Goal: Task Accomplishment & Management: Use online tool/utility

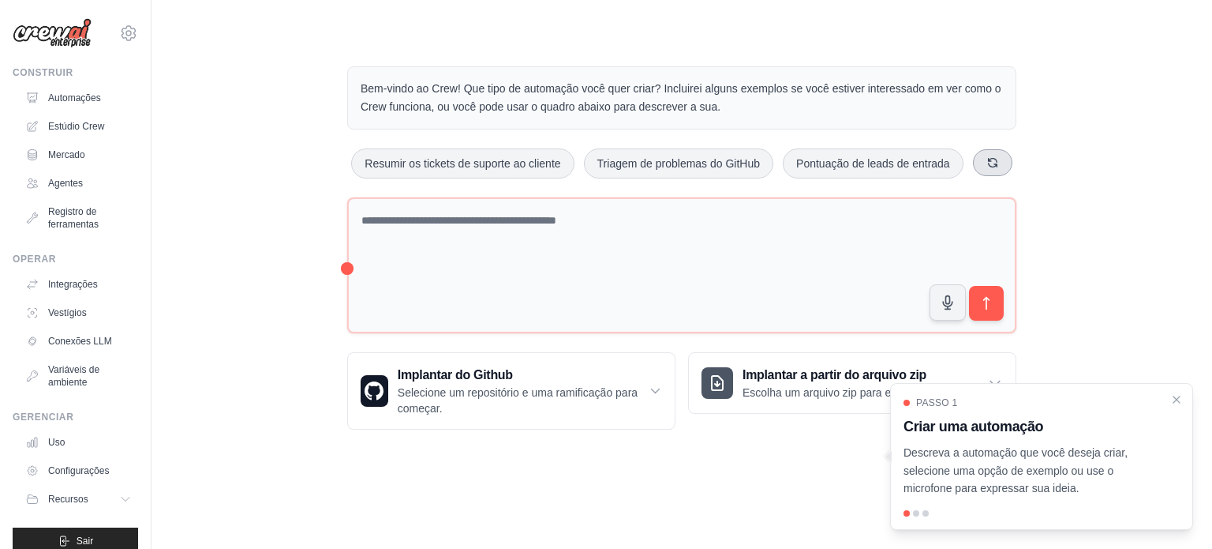
click at [998, 163] on icon at bounding box center [993, 162] width 13 height 13
click at [512, 163] on font "Monitorar o tempo de atividade do site" at bounding box center [471, 163] width 188 height 13
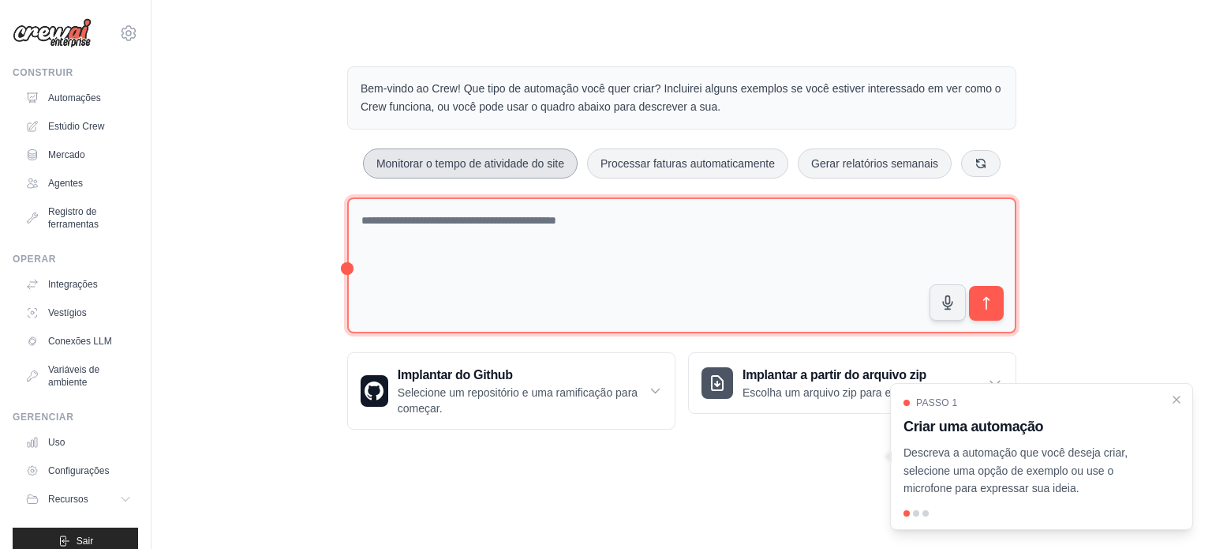
type textarea "**********"
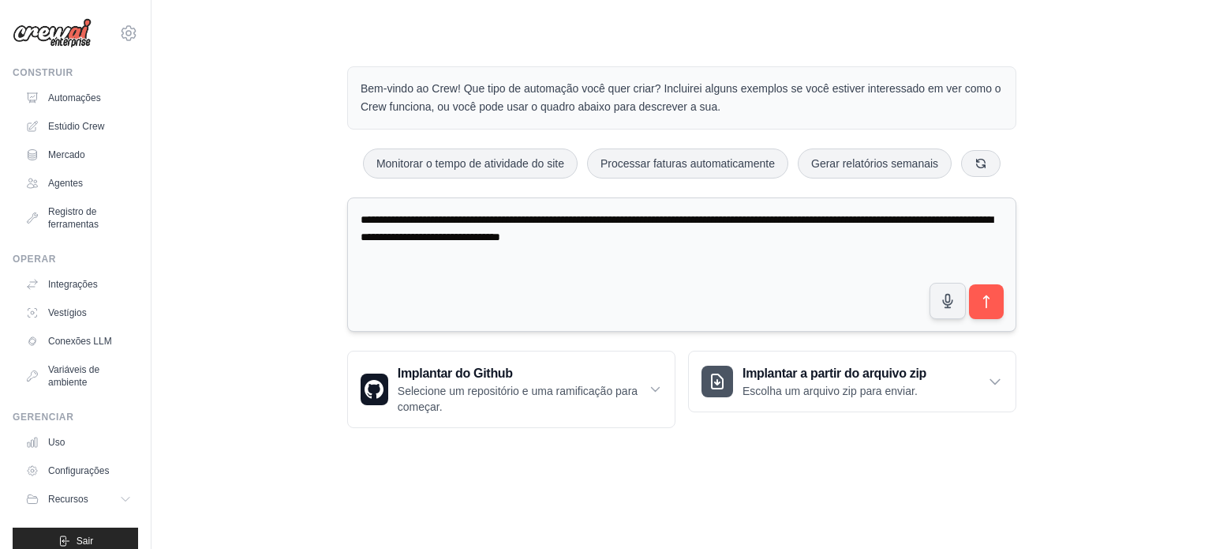
drag, startPoint x: 751, startPoint y: 230, endPoint x: 357, endPoint y: 199, distance: 395.1
click at [357, 199] on textarea "**********" at bounding box center [681, 264] width 669 height 135
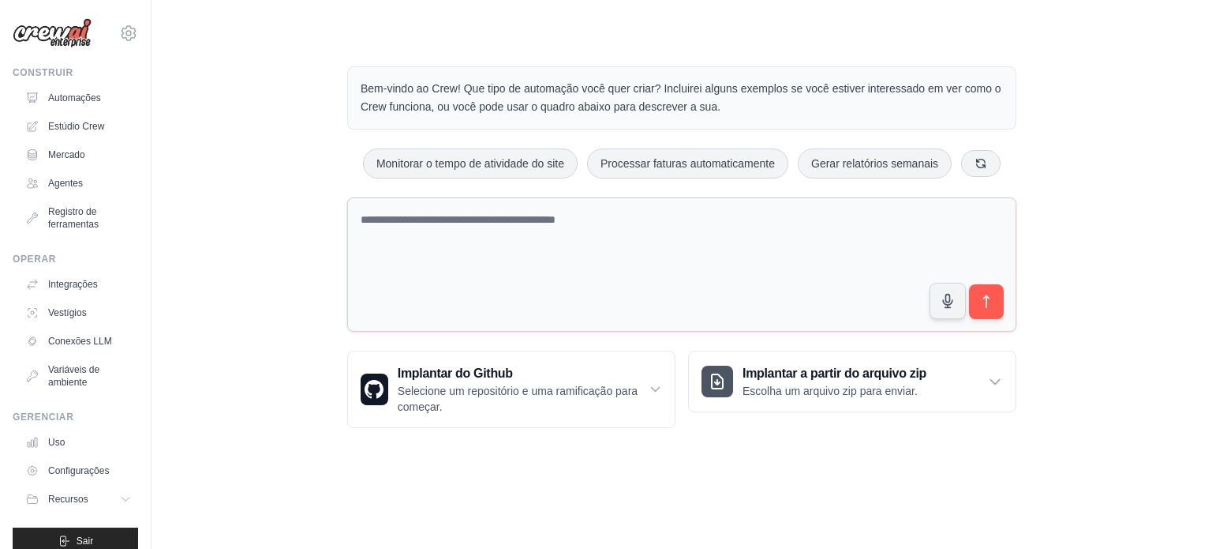
click at [426, 226] on textarea at bounding box center [681, 264] width 669 height 135
paste textarea "**********"
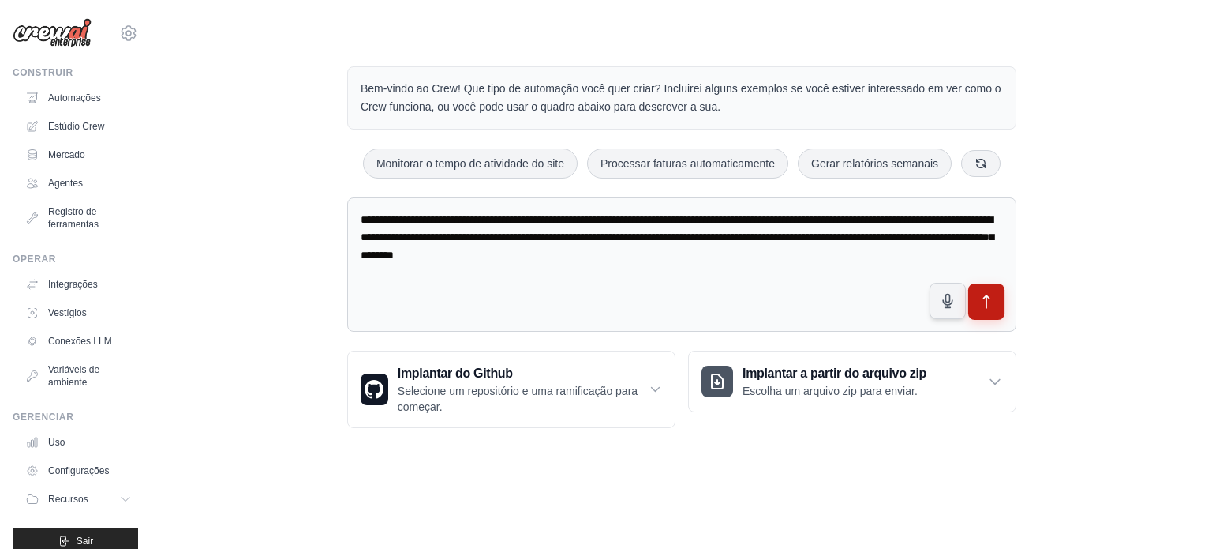
type textarea "**********"
click at [979, 309] on button "submit" at bounding box center [987, 301] width 36 height 36
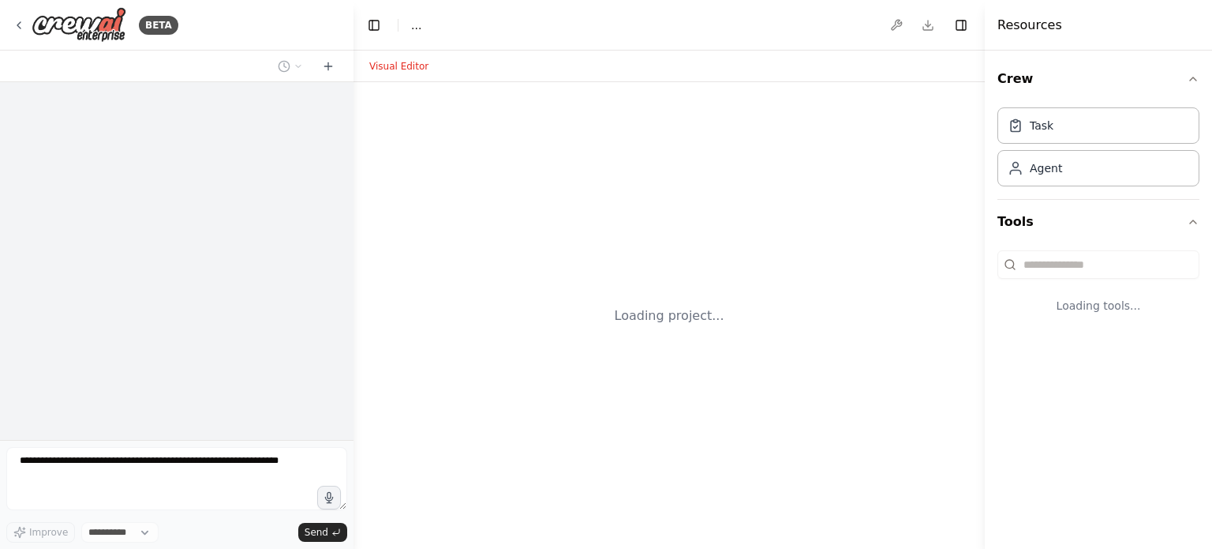
select select "****"
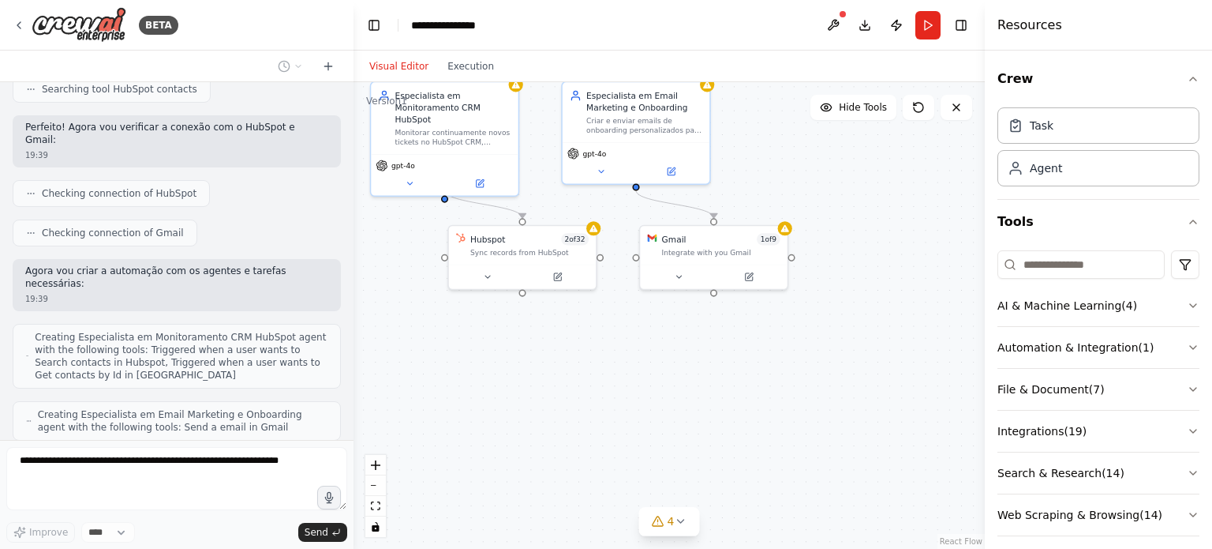
scroll to position [759, 0]
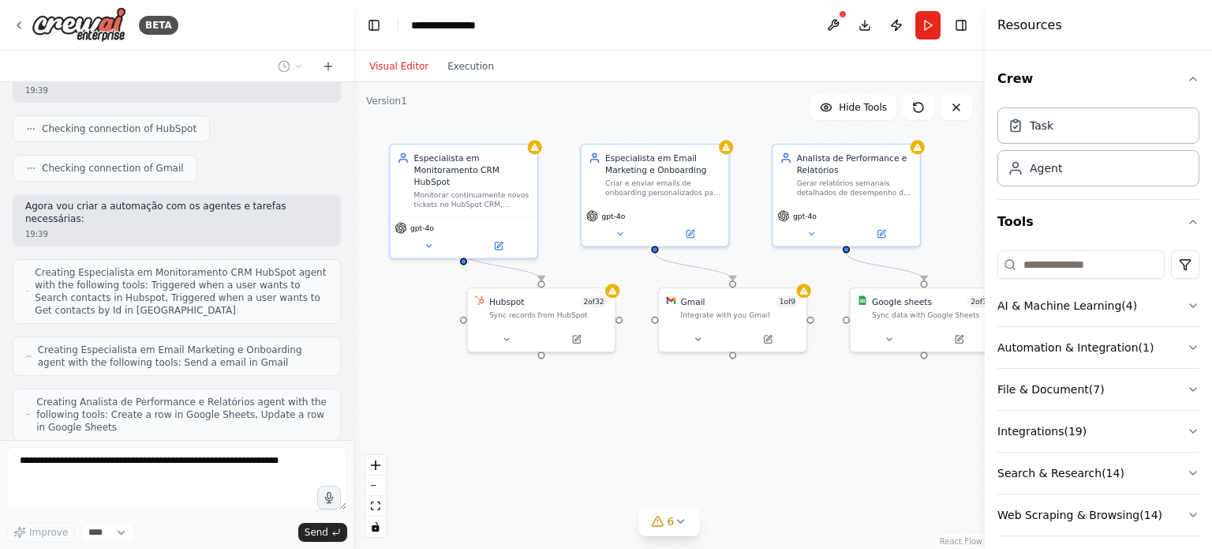
drag, startPoint x: 463, startPoint y: 489, endPoint x: 409, endPoint y: 395, distance: 108.6
click at [409, 395] on div ".deletable-edge-delete-btn { width: 20px; height: 20px; border: 0px solid #ffff…" at bounding box center [669, 315] width 631 height 467
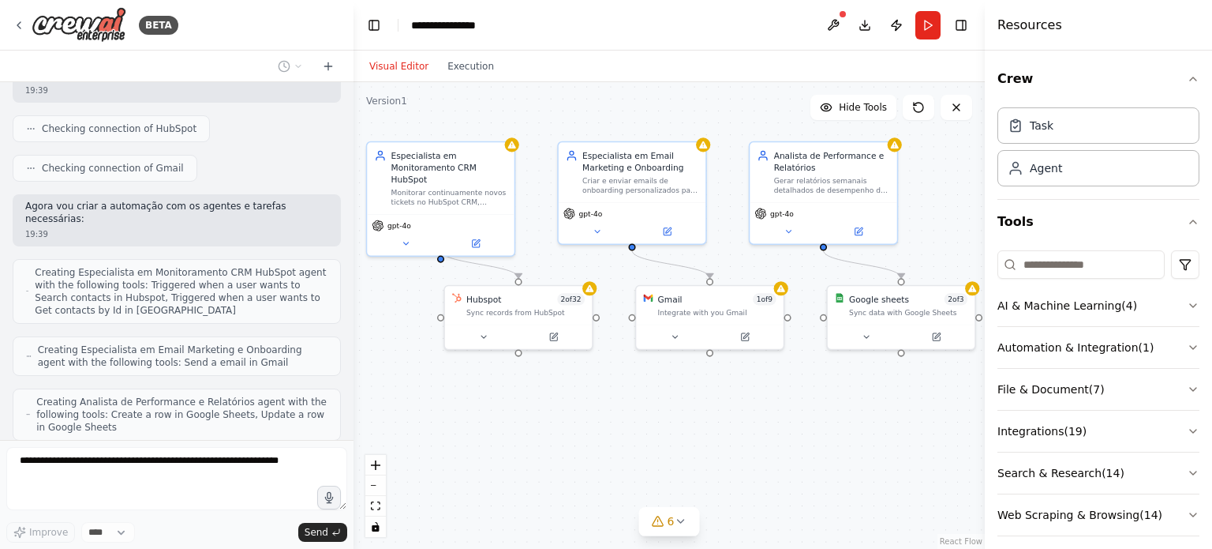
scroll to position [851, 0]
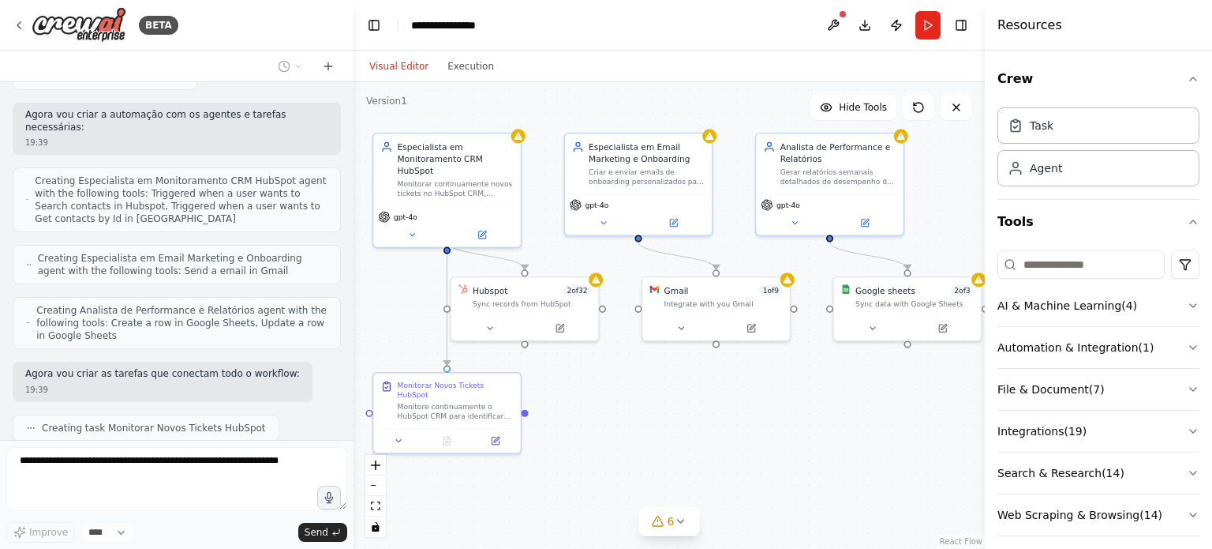
drag, startPoint x: 699, startPoint y: 415, endPoint x: 682, endPoint y: 404, distance: 19.9
click at [682, 404] on div ".deletable-edge-delete-btn { width: 20px; height: 20px; border: 0px solid #ffff…" at bounding box center [669, 315] width 631 height 467
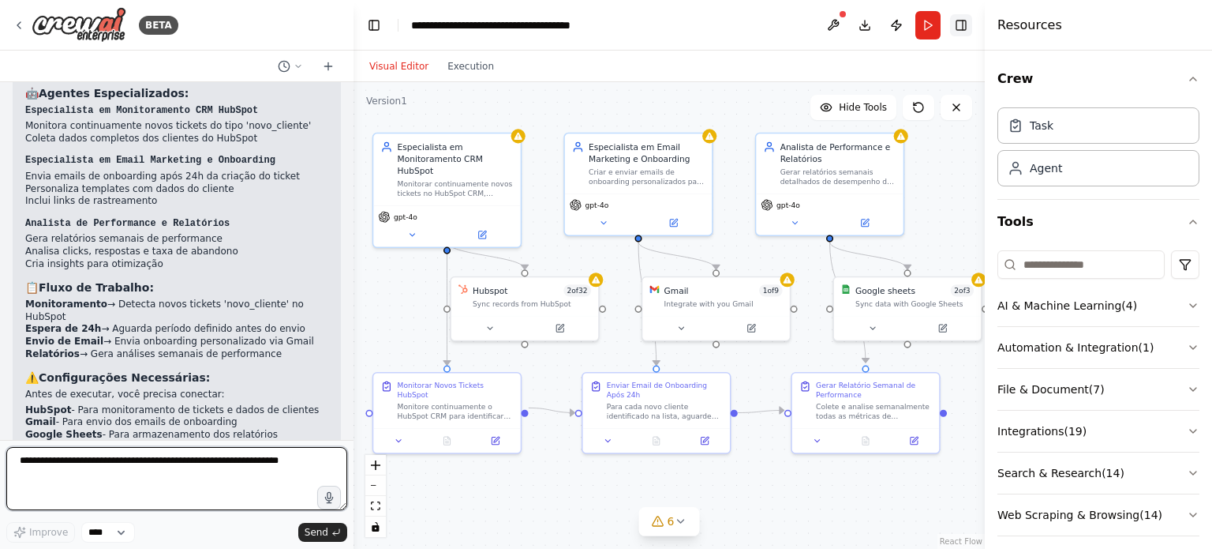
scroll to position [1572, 0]
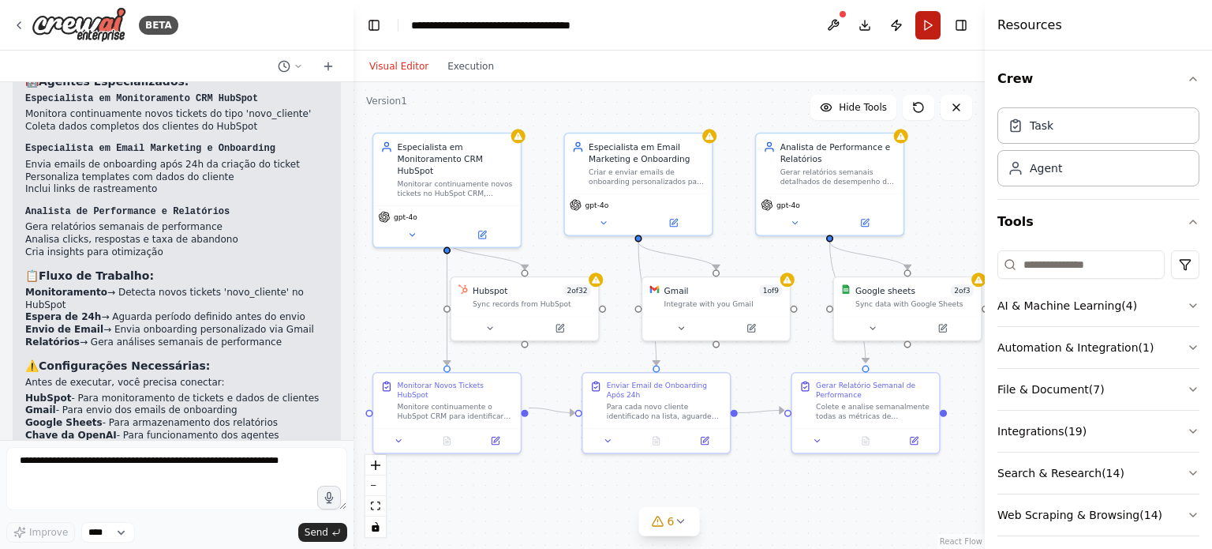
click at [927, 23] on button "Run" at bounding box center [928, 25] width 25 height 28
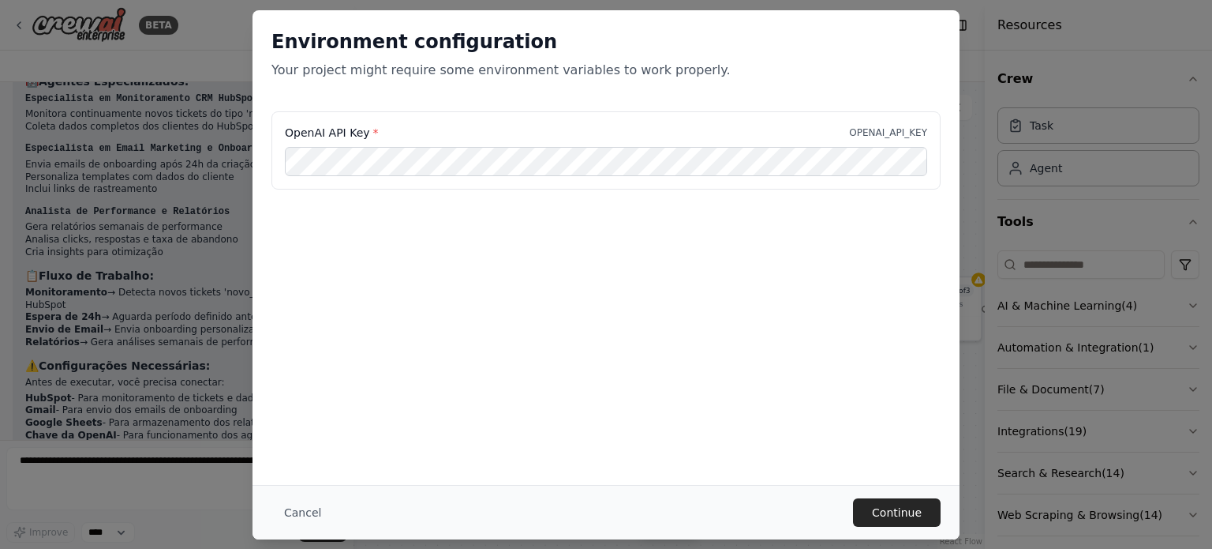
click at [559, 242] on div "OpenAI API Key * OPENAI_API_KEY" at bounding box center [606, 190] width 707 height 158
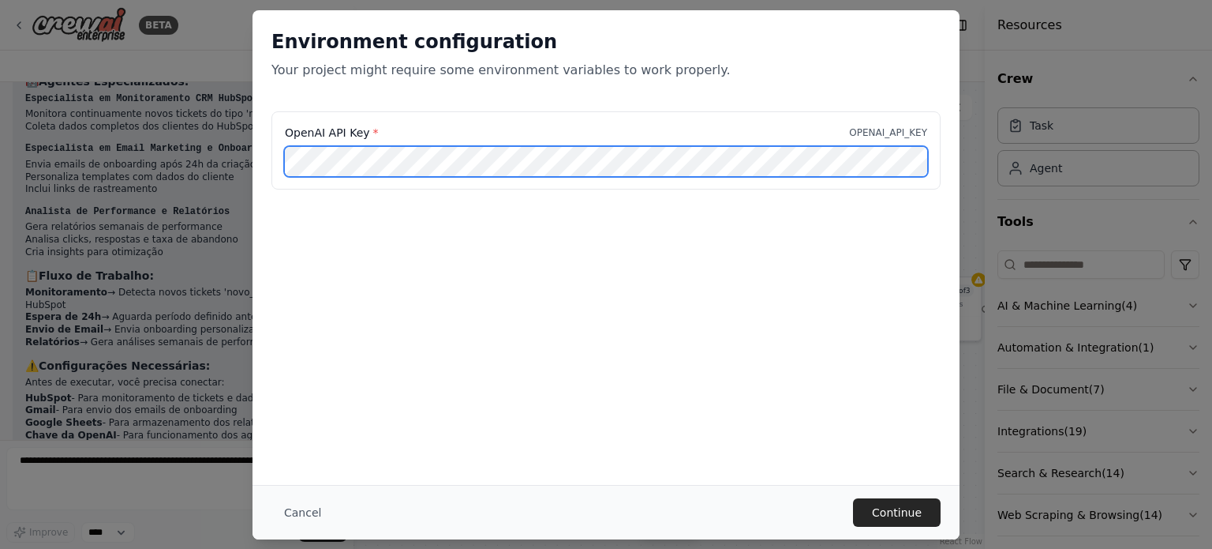
click at [148, 150] on div "Environment configuration Your project might require some environment variables…" at bounding box center [606, 274] width 1212 height 549
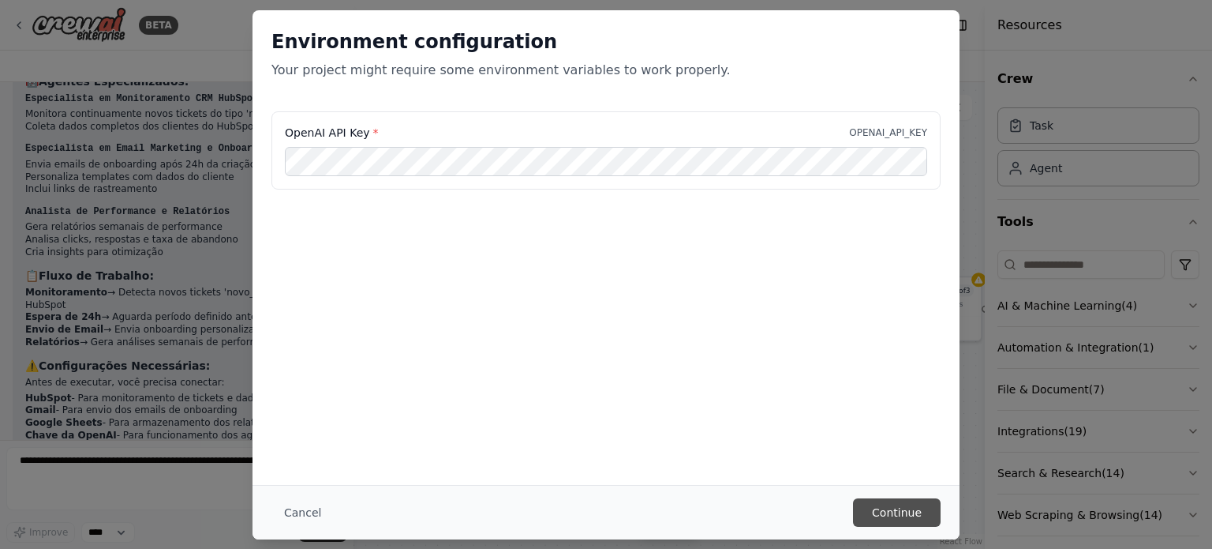
scroll to position [0, 0]
click at [917, 511] on button "Continue" at bounding box center [897, 512] width 88 height 28
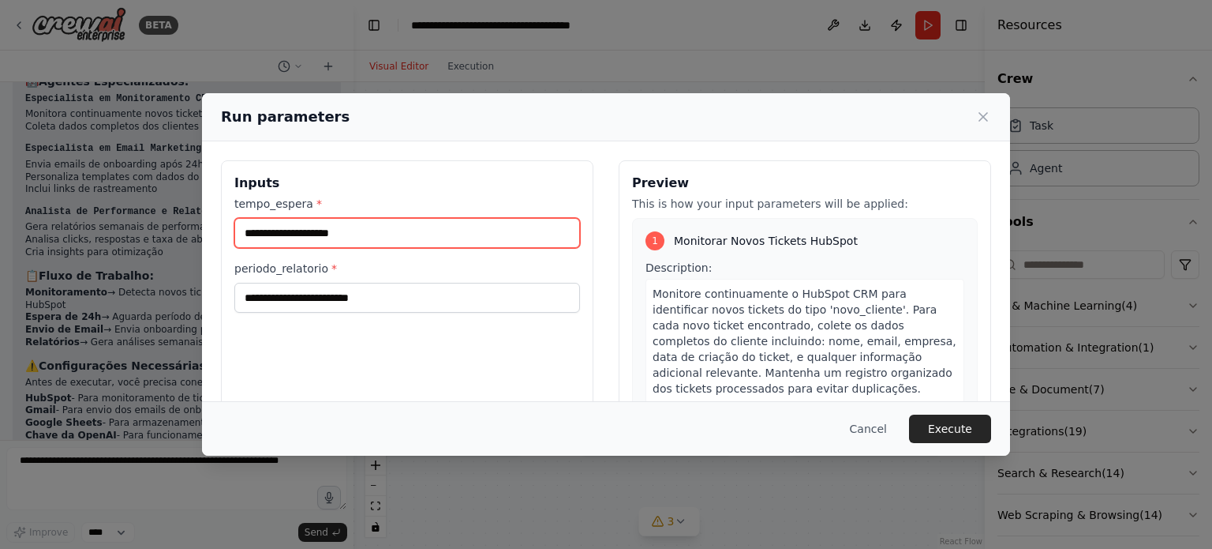
click at [268, 237] on input "tempo_espera *" at bounding box center [407, 233] width 346 height 30
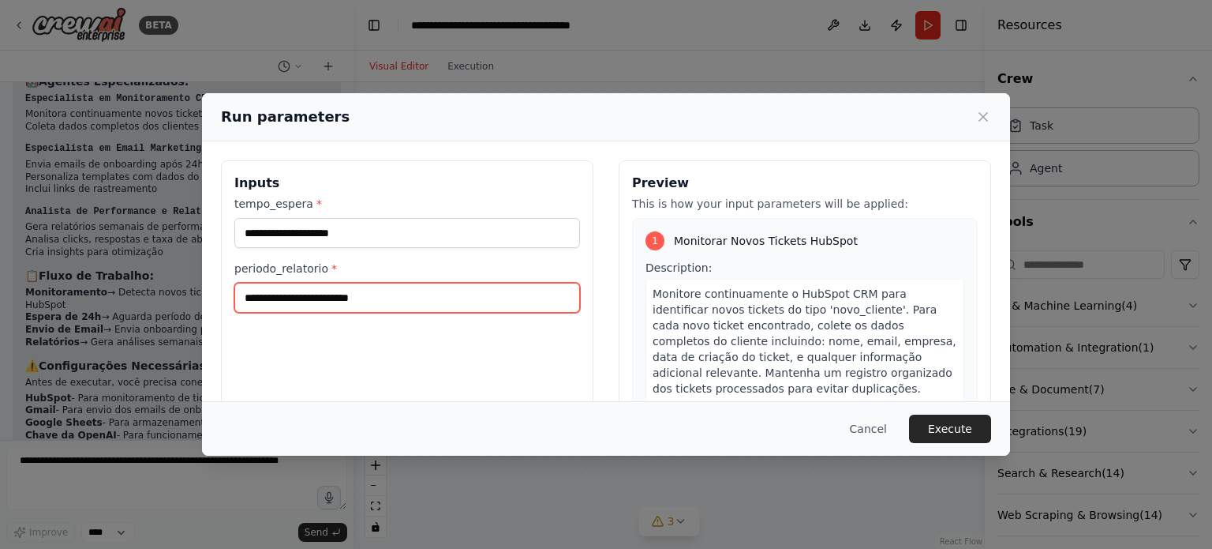
click at [317, 297] on input "periodo_relatorio *" at bounding box center [407, 298] width 346 height 30
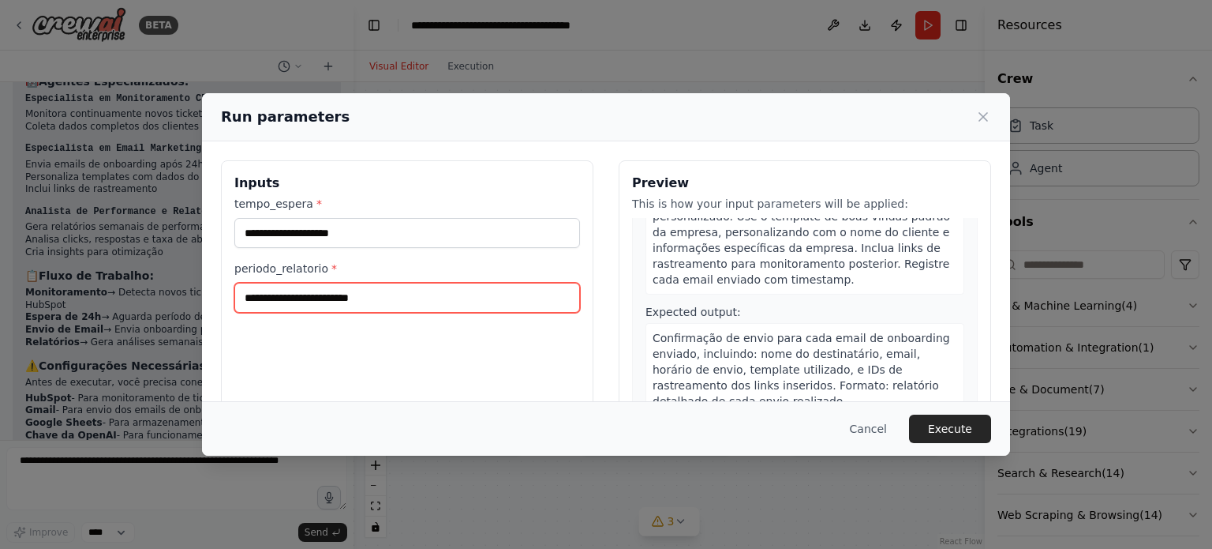
scroll to position [710, 0]
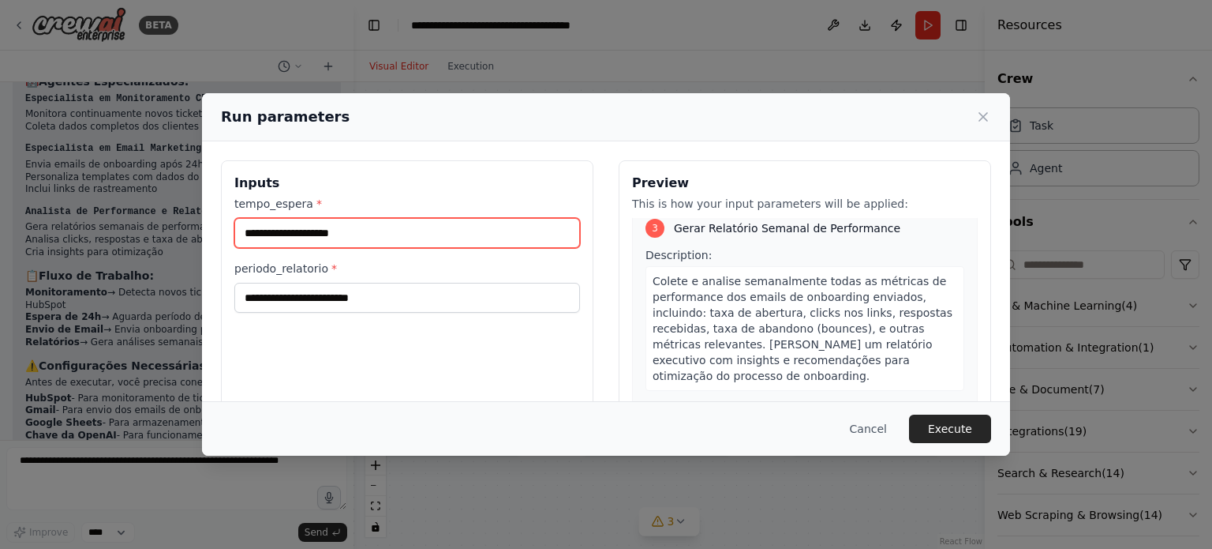
click at [313, 222] on input "tempo_espera *" at bounding box center [407, 233] width 346 height 30
type input "***"
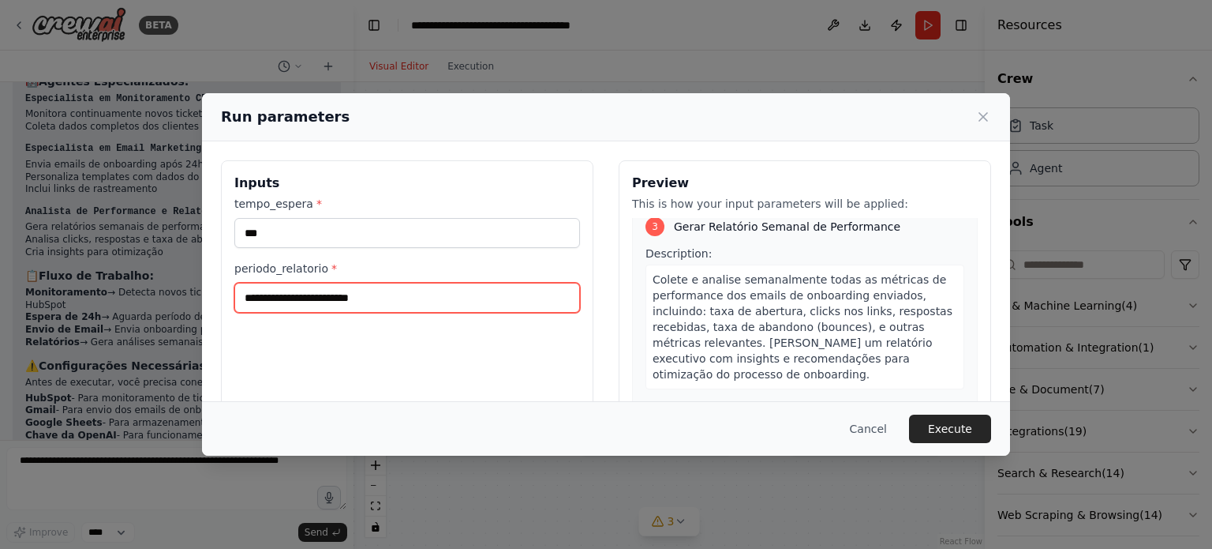
click at [345, 298] on input "periodo_relatorio *" at bounding box center [407, 298] width 346 height 30
type input "******"
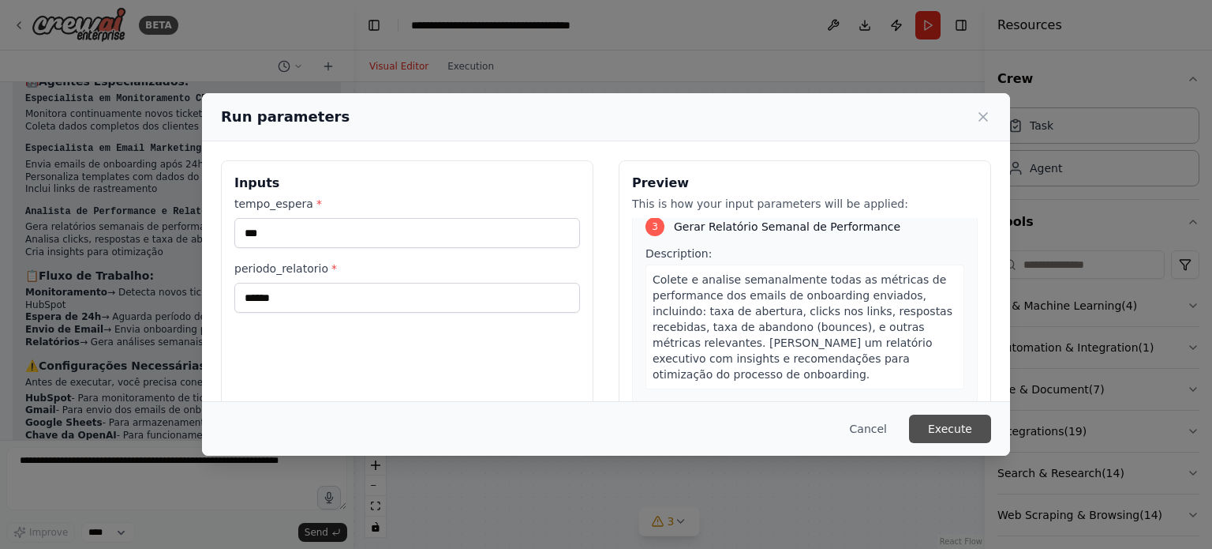
click at [974, 427] on button "Execute" at bounding box center [950, 428] width 82 height 28
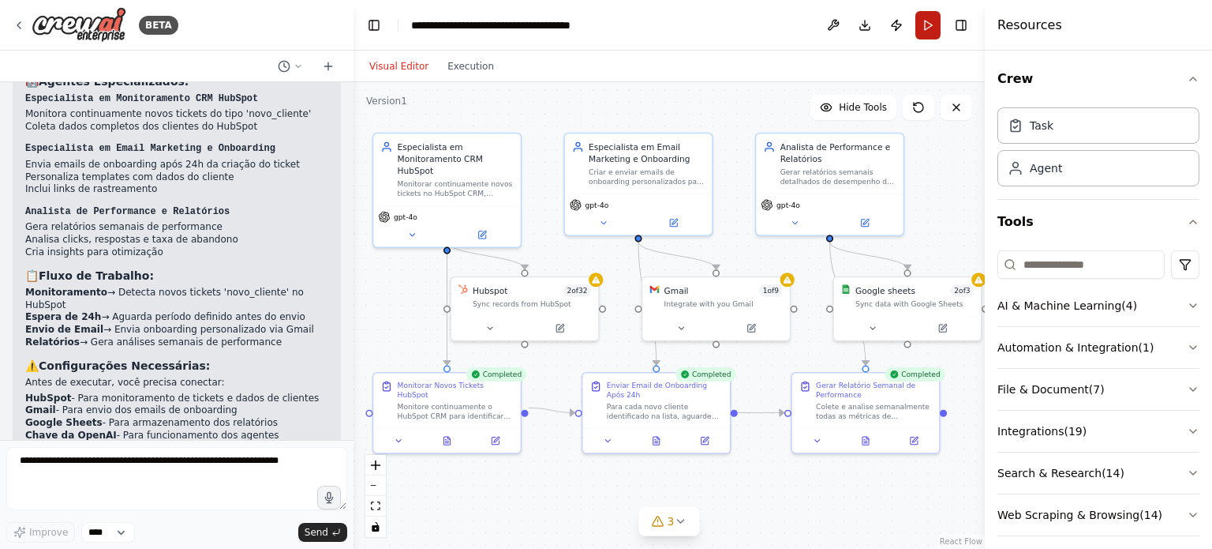
click at [926, 28] on button "Run" at bounding box center [928, 25] width 25 height 28
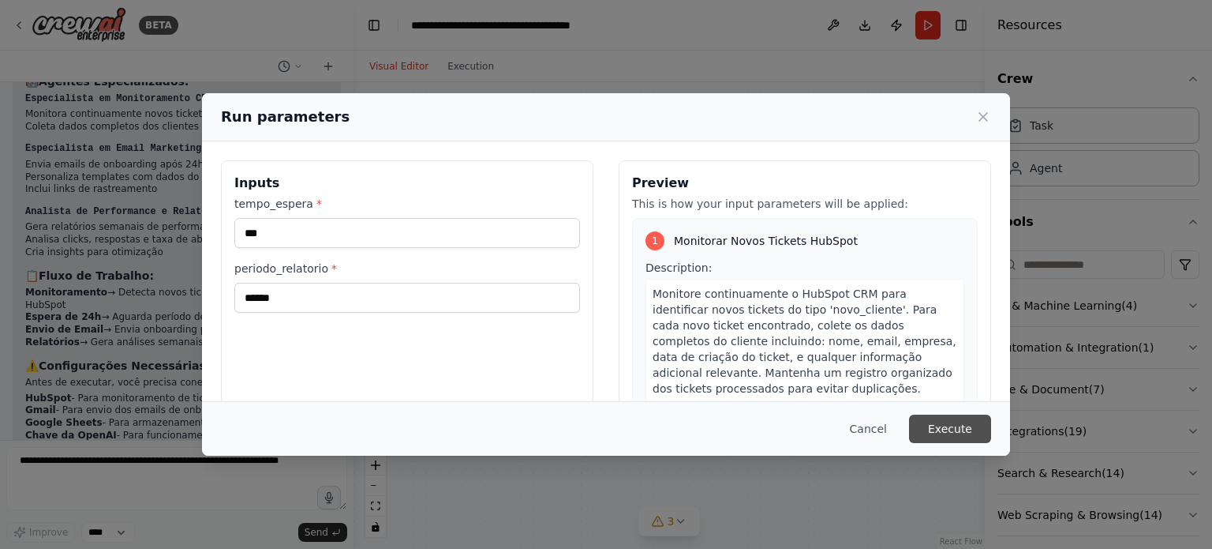
click at [976, 428] on button "Execute" at bounding box center [950, 428] width 82 height 28
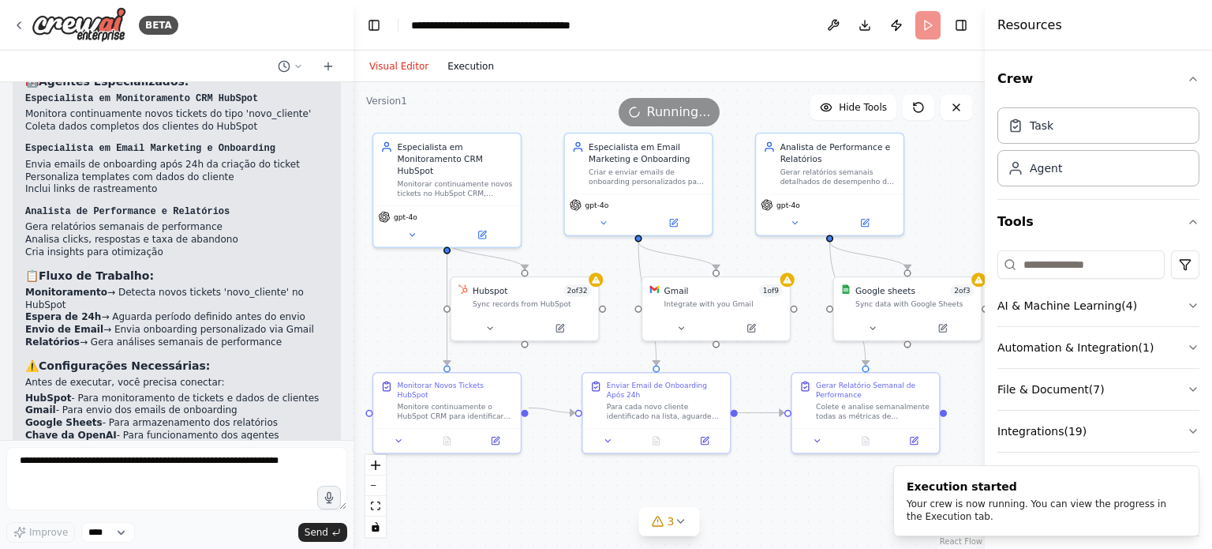
click at [467, 60] on button "Execution" at bounding box center [471, 66] width 66 height 19
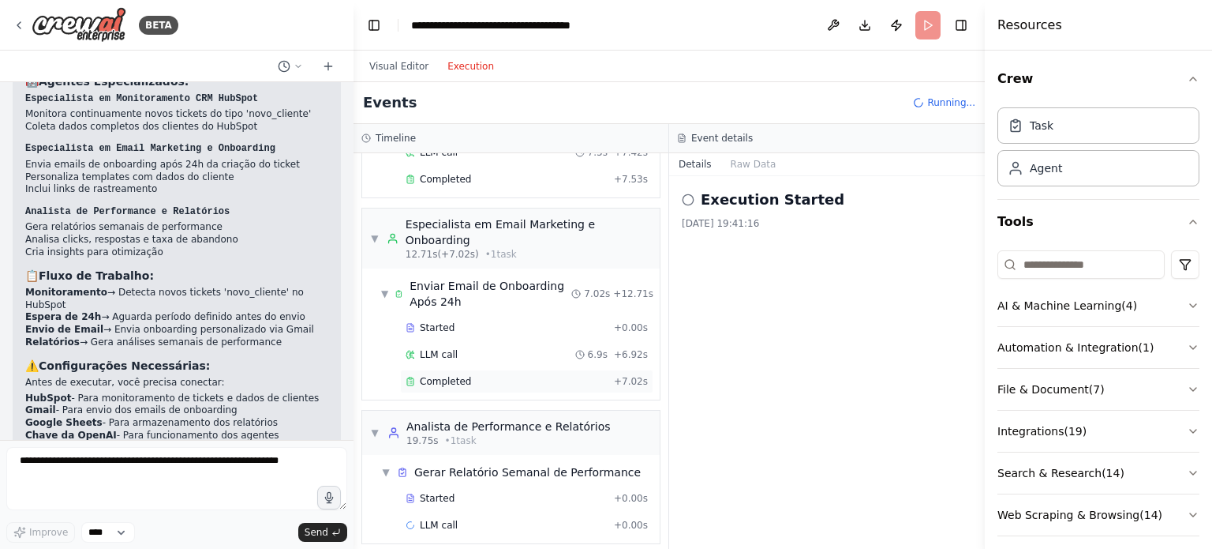
scroll to position [174, 0]
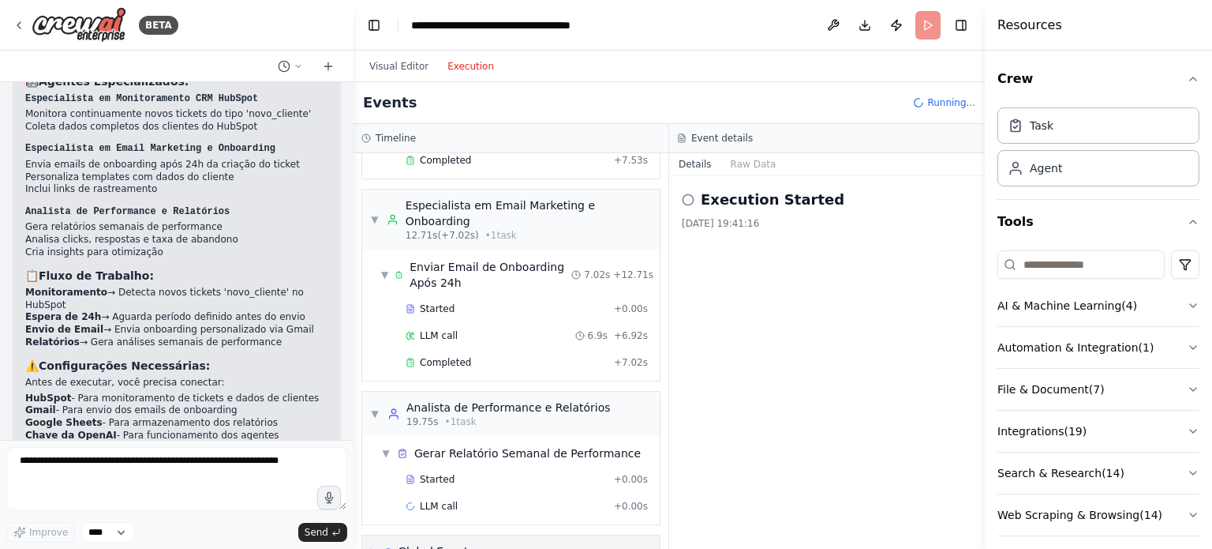
click at [537, 535] on div "▶ Global Events" at bounding box center [511, 551] width 298 height 32
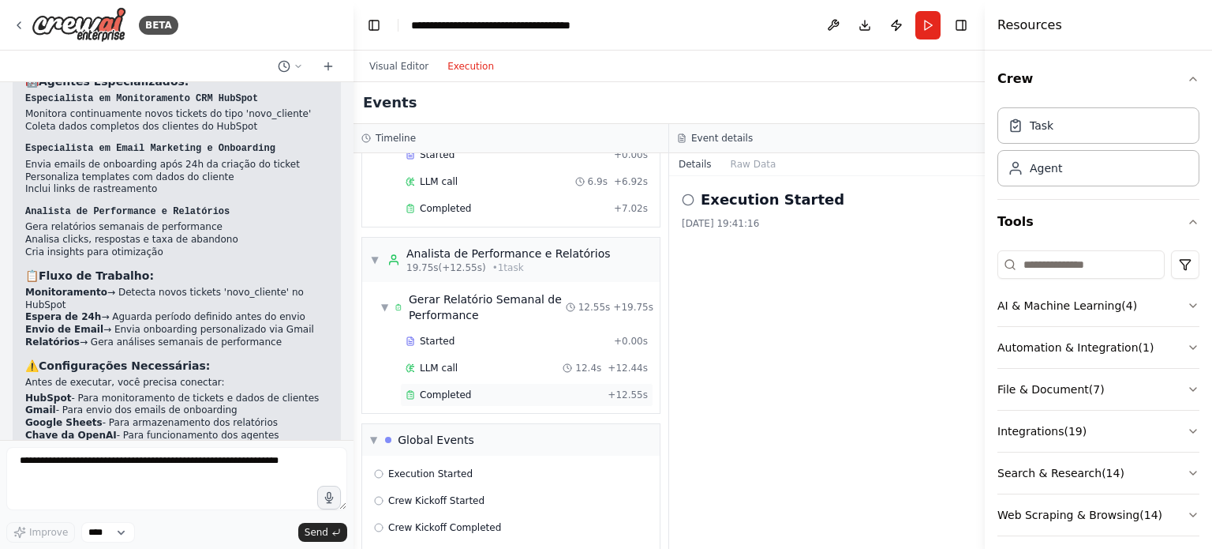
scroll to position [332, 0]
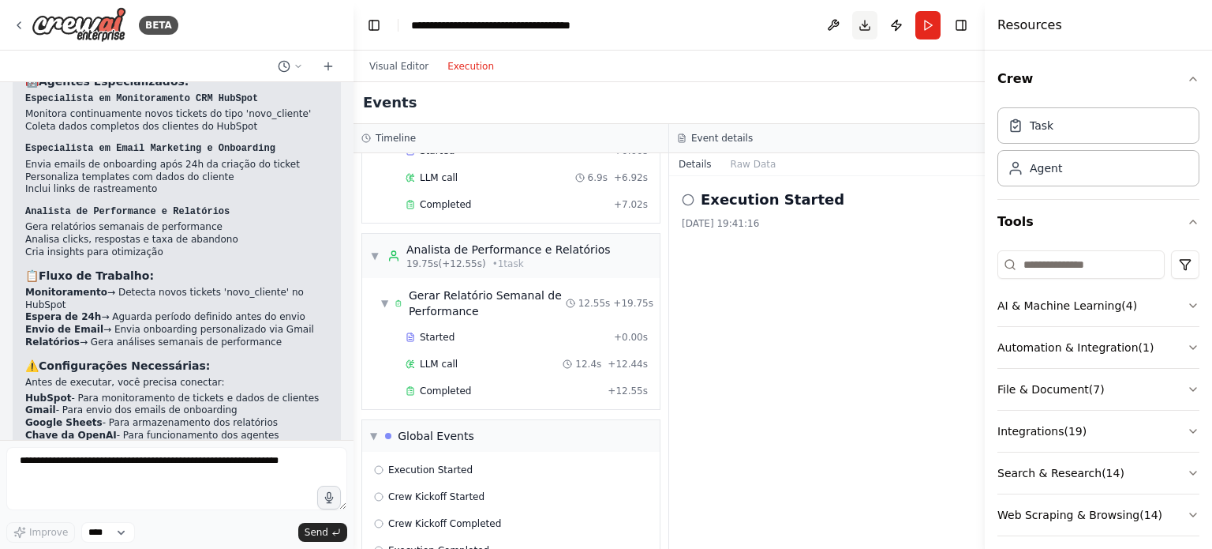
click at [872, 21] on button "Download" at bounding box center [865, 25] width 25 height 28
click at [860, 51] on div "Visual Editor Execution" at bounding box center [669, 67] width 631 height 32
click at [896, 28] on button "Publish" at bounding box center [896, 25] width 25 height 28
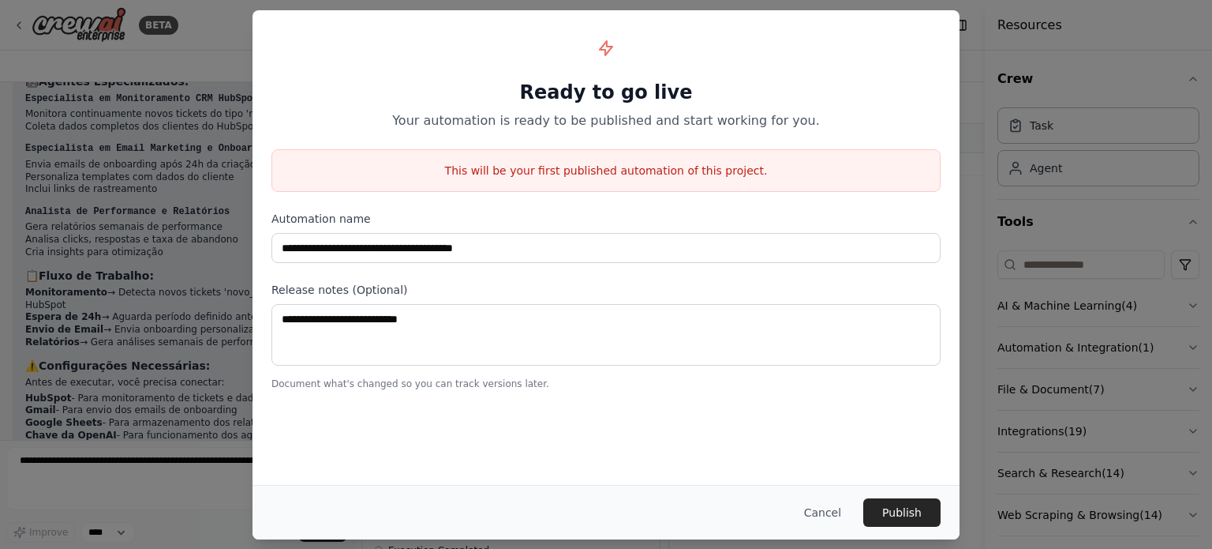
click at [221, 2] on div "**********" at bounding box center [606, 274] width 1212 height 549
click at [821, 510] on button "Cancel" at bounding box center [823, 512] width 62 height 28
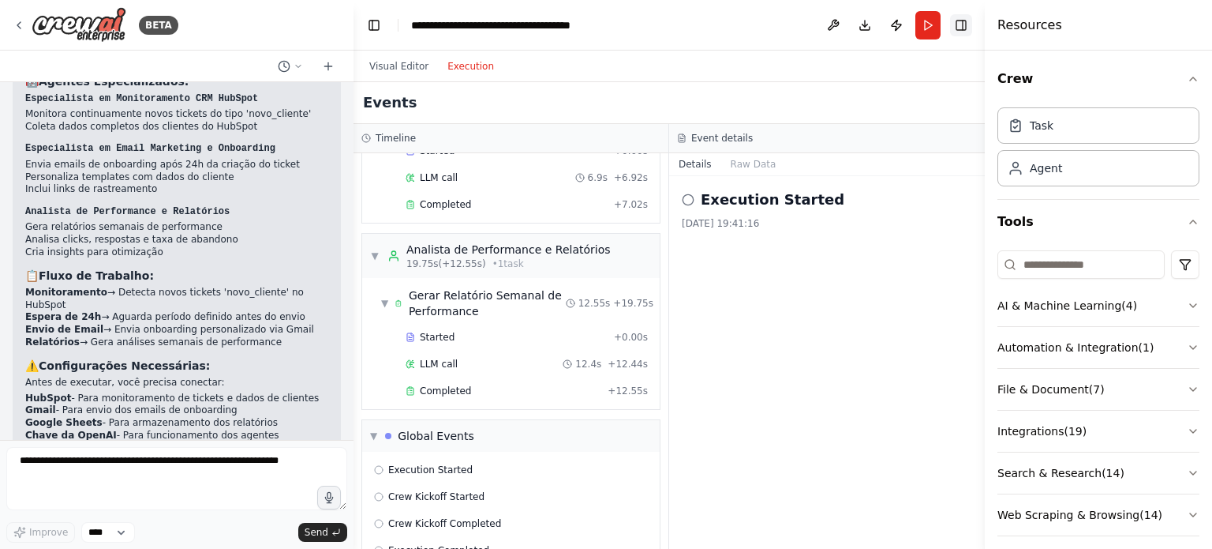
click at [967, 28] on button "Toggle Right Sidebar" at bounding box center [961, 25] width 22 height 22
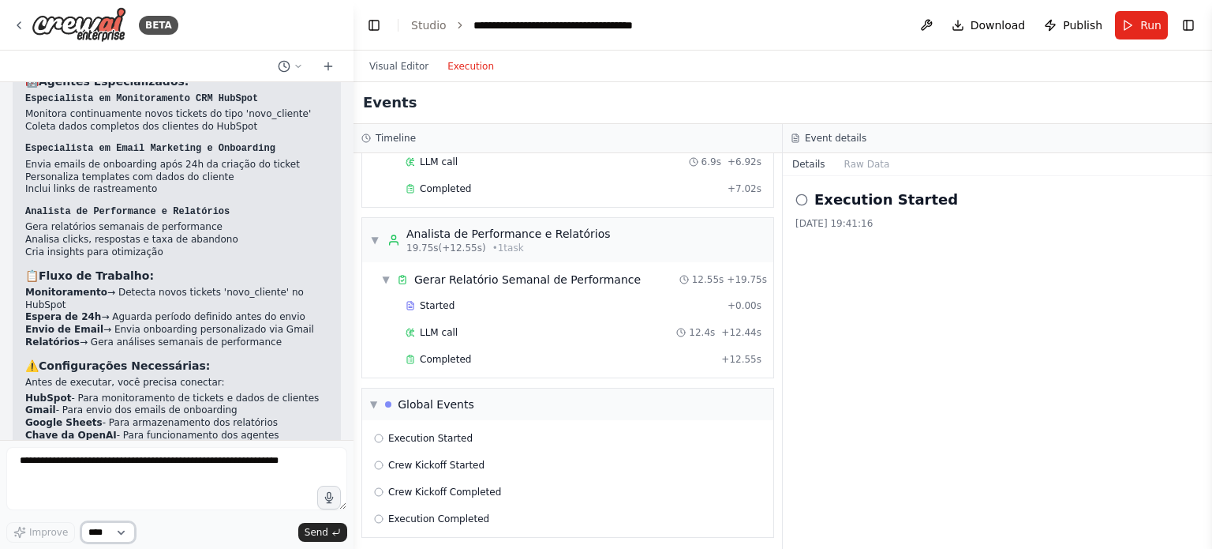
click at [95, 531] on select "****" at bounding box center [108, 532] width 54 height 21
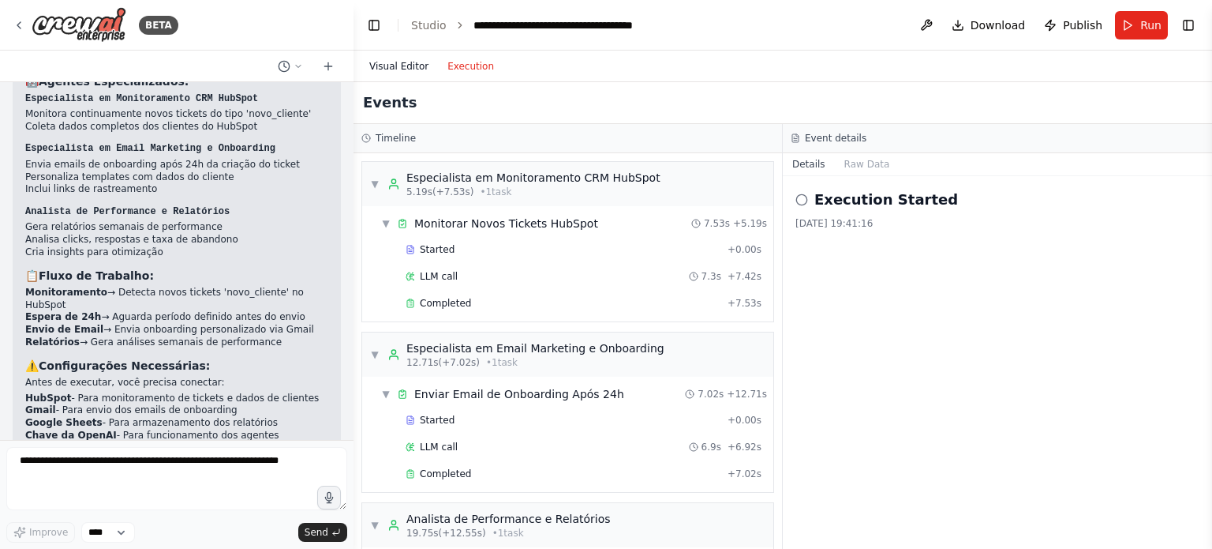
click at [396, 63] on button "Visual Editor" at bounding box center [399, 66] width 78 height 19
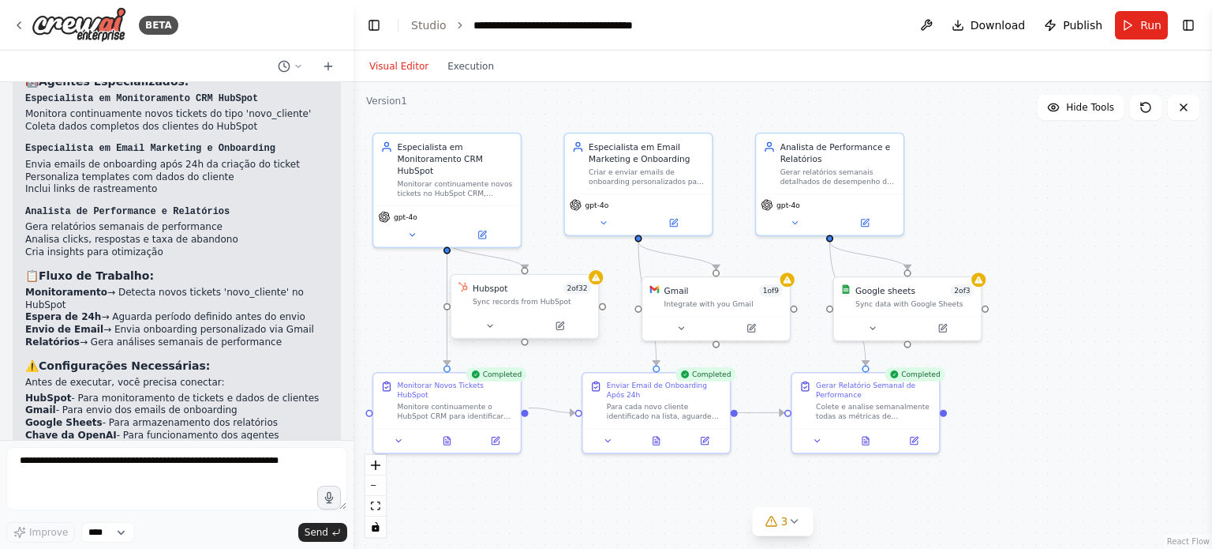
click at [521, 308] on div "Hubspot 2 of 32 Sync records from HubSpot" at bounding box center [525, 294] width 147 height 39
click at [600, 287] on div ".deletable-edge-delete-btn { width: 20px; height: 20px; border: 0px solid #ffff…" at bounding box center [783, 315] width 859 height 467
click at [290, 62] on button at bounding box center [291, 66] width 38 height 19
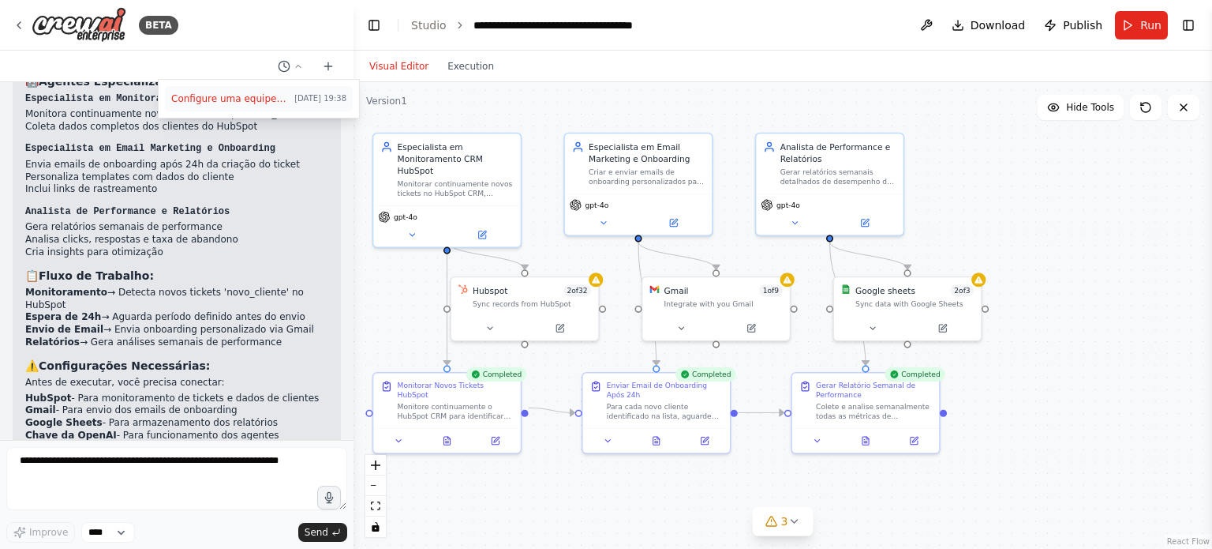
click at [243, 94] on span "Configure uma equipe que monitore continuamente a entrada de ticket no CRM do h…" at bounding box center [229, 98] width 117 height 13
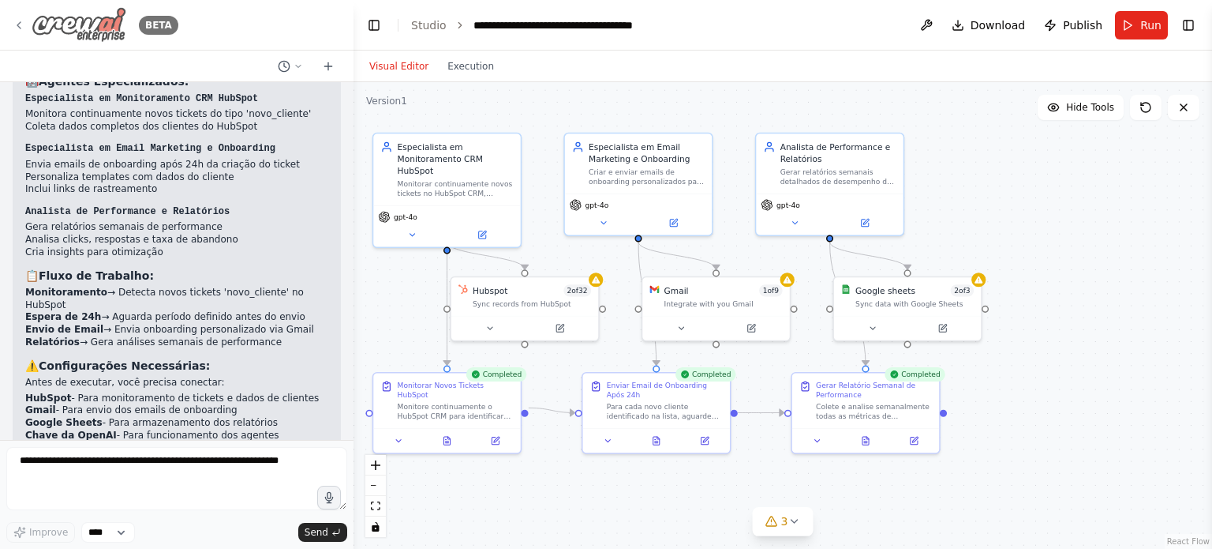
click at [90, 21] on img at bounding box center [79, 25] width 95 height 36
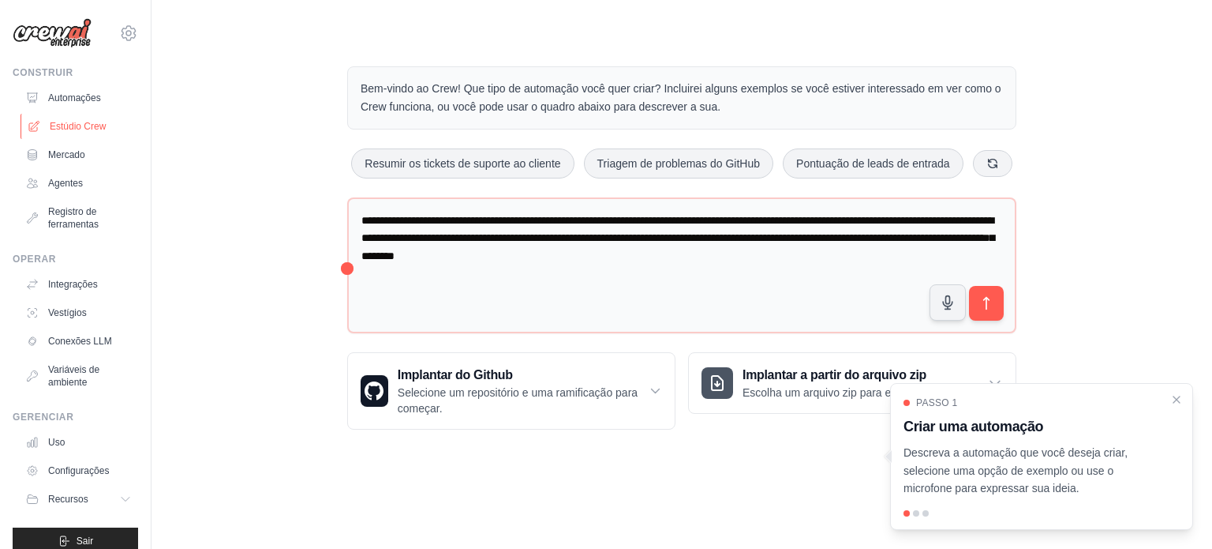
click at [62, 126] on font "Estúdio Crew" at bounding box center [78, 126] width 56 height 11
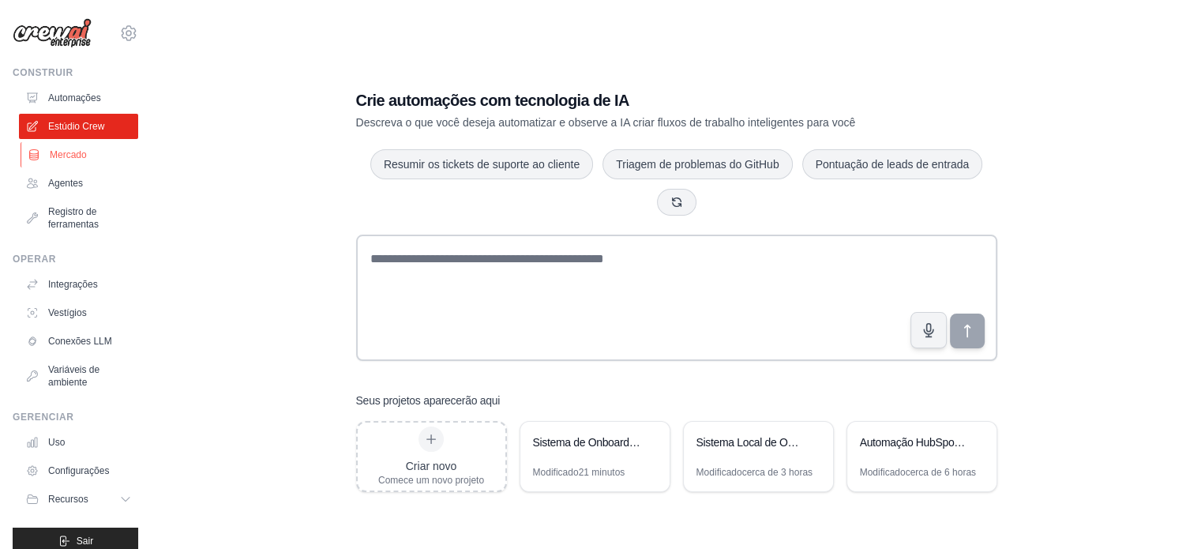
click at [63, 161] on link "Mercado" at bounding box center [80, 154] width 119 height 25
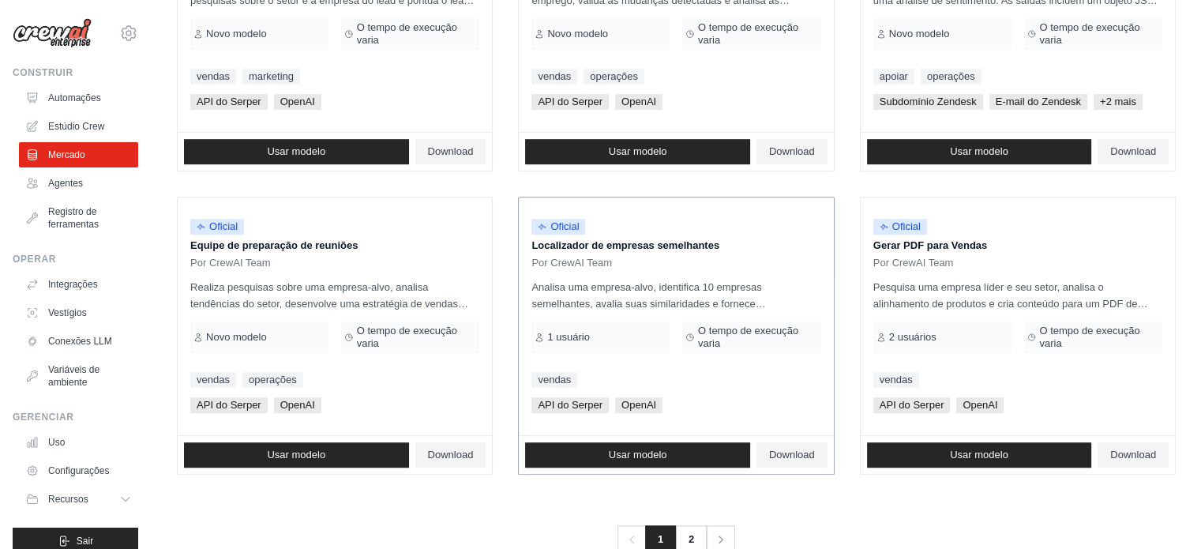
scroll to position [947, 0]
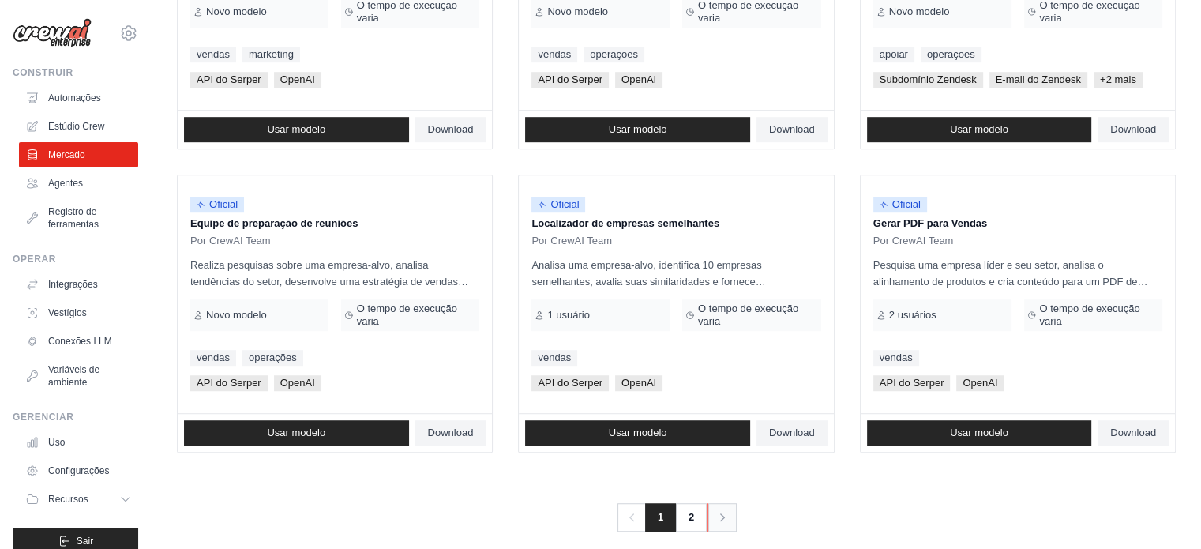
click at [714, 519] on link "Próximo" at bounding box center [721, 517] width 29 height 28
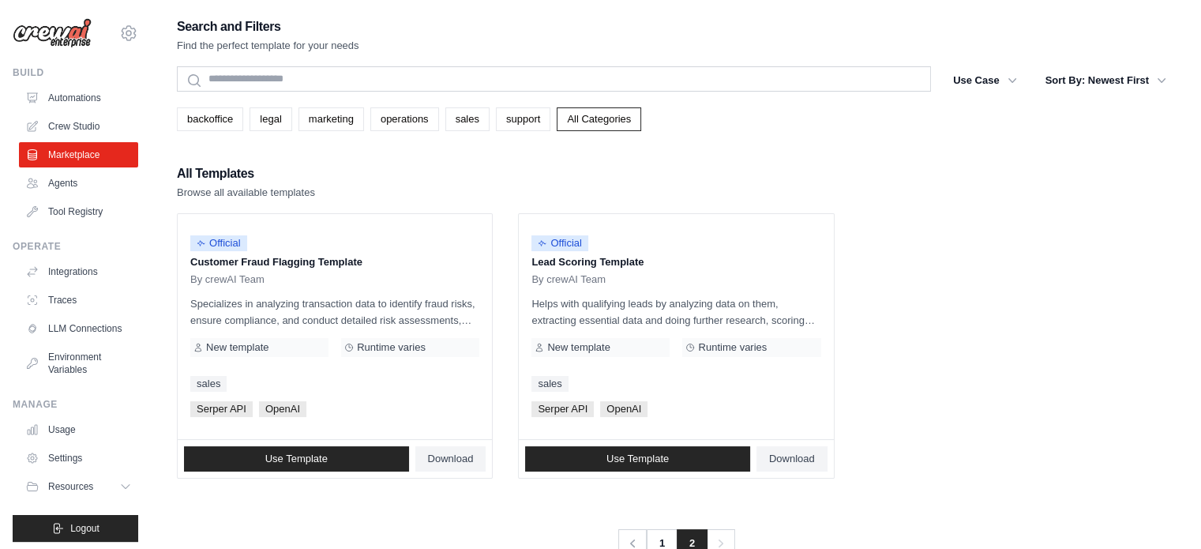
click at [696, 514] on div "Previous 1 2 Next" at bounding box center [676, 533] width 999 height 47
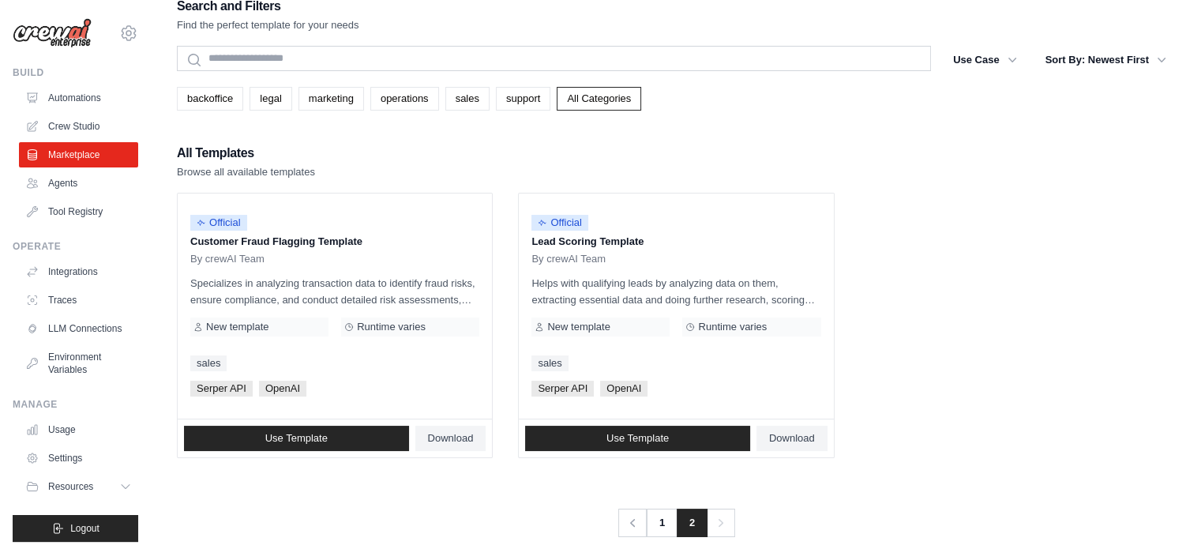
scroll to position [32, 0]
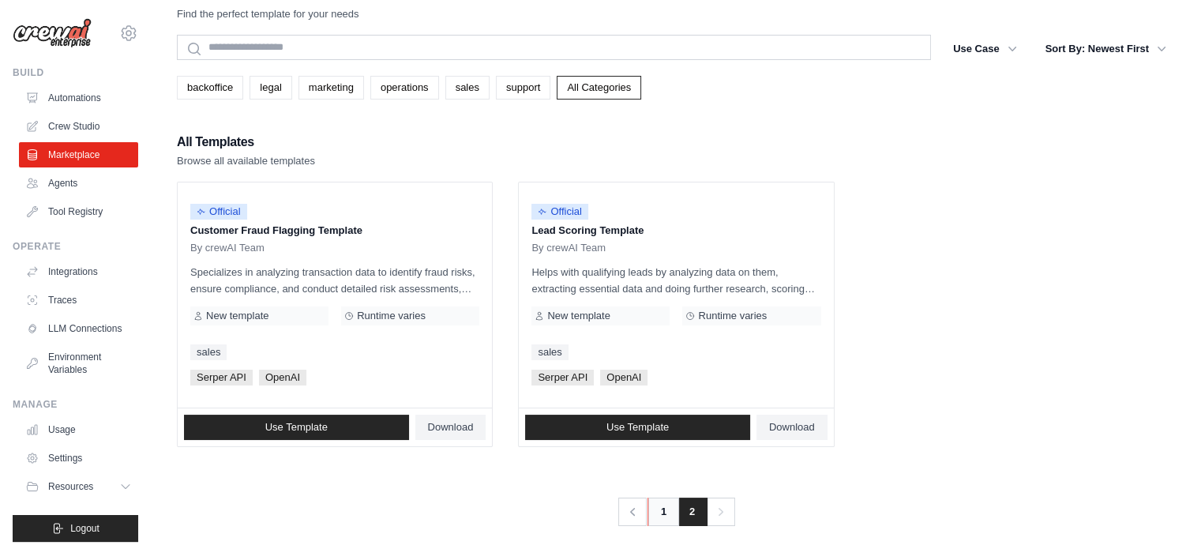
click at [662, 508] on link "1" at bounding box center [663, 511] width 32 height 28
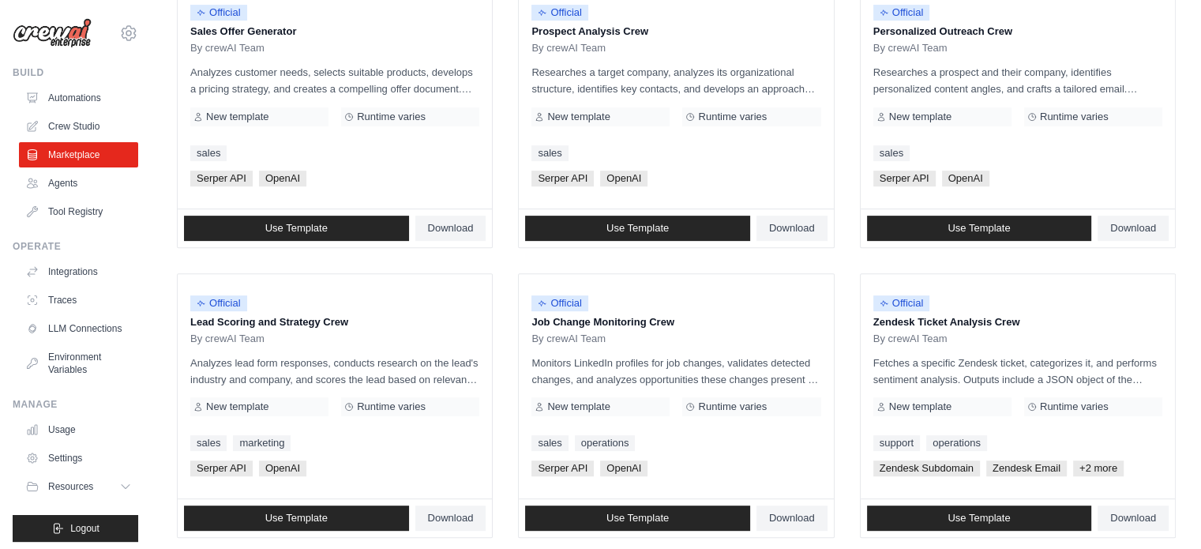
scroll to position [553, 0]
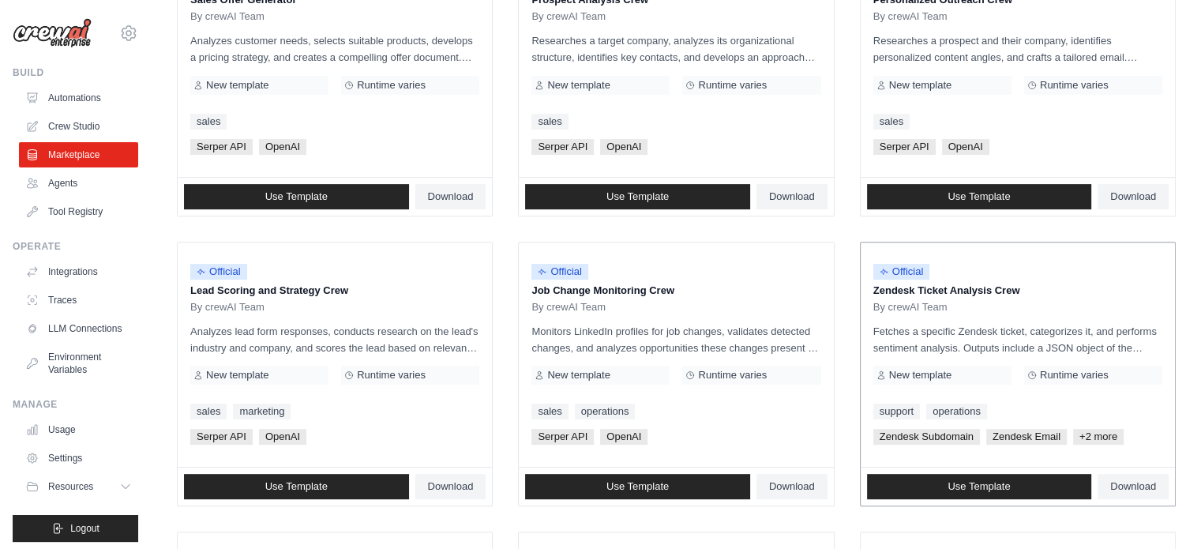
click at [1004, 301] on div "By crewAI Team" at bounding box center [1017, 307] width 289 height 13
click at [947, 484] on span "Use Template" at bounding box center [978, 486] width 62 height 13
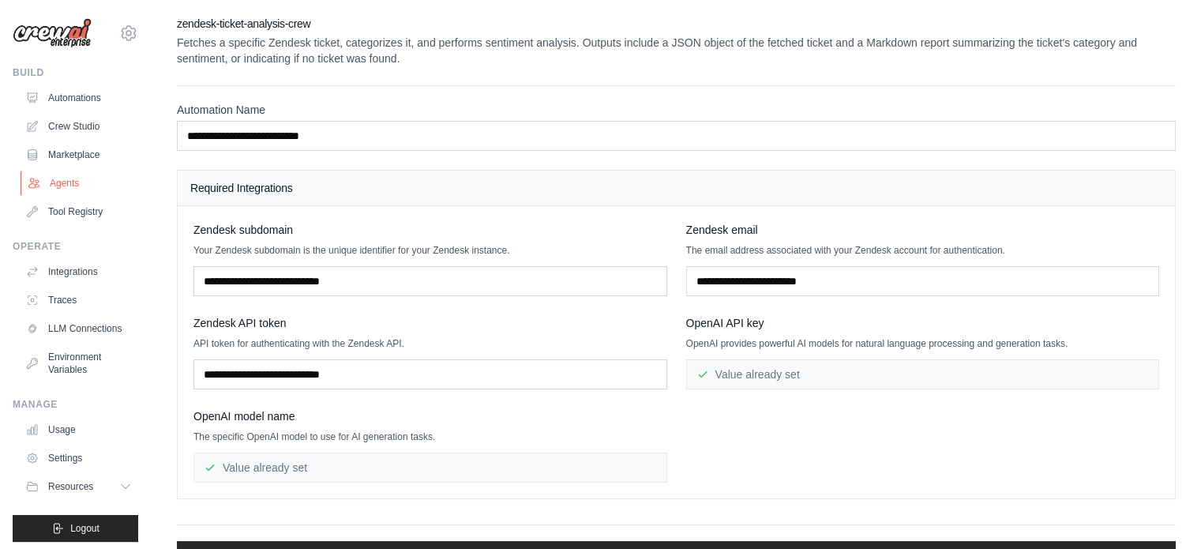
click at [70, 182] on link "Agents" at bounding box center [80, 183] width 119 height 25
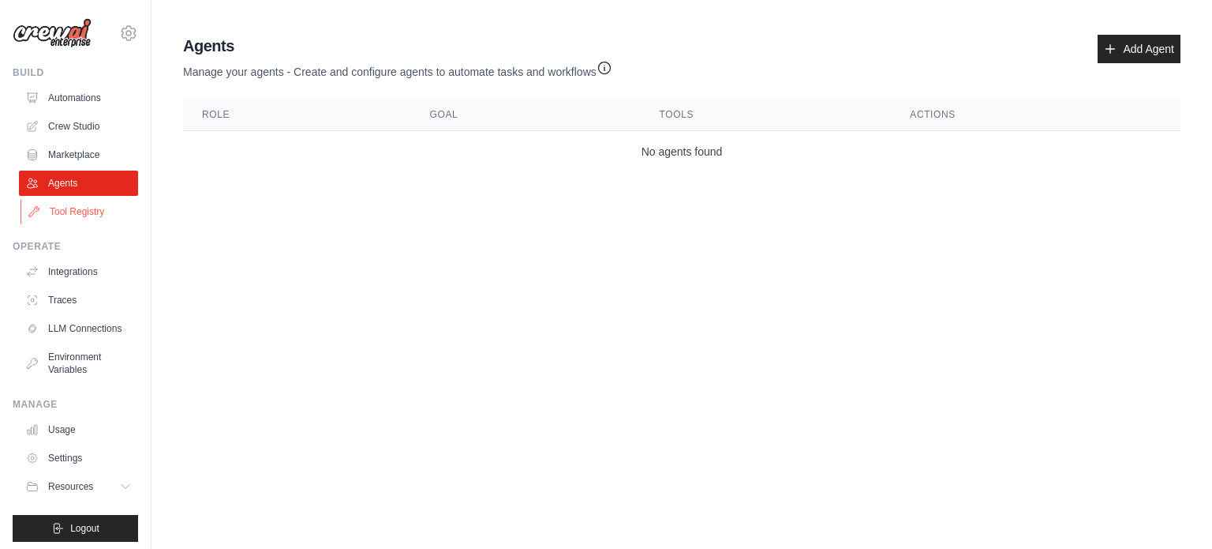
click at [65, 214] on link "Tool Registry" at bounding box center [80, 211] width 119 height 25
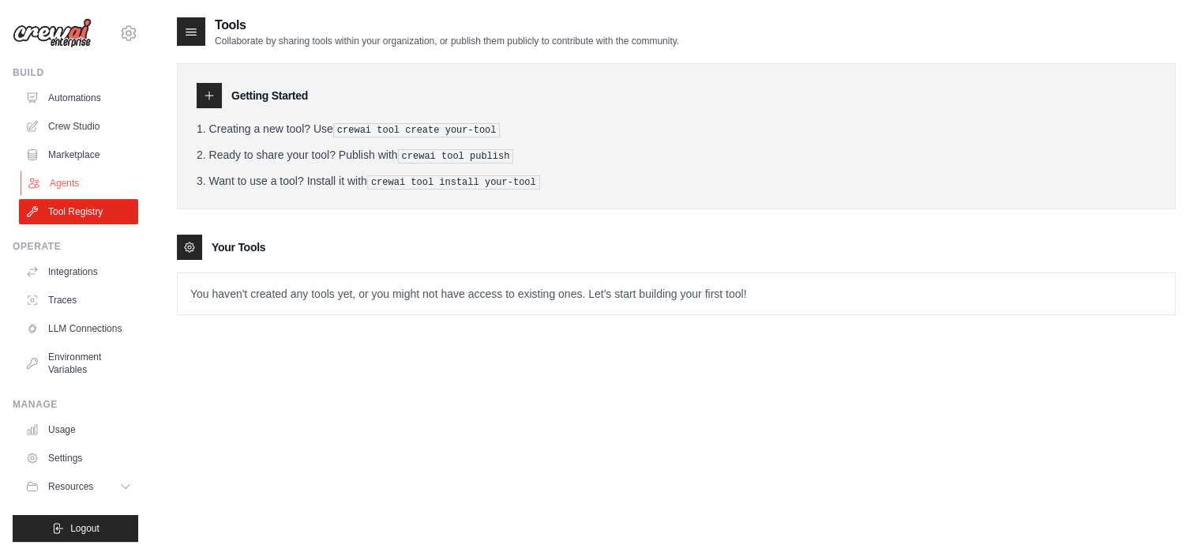
click at [73, 187] on link "Agents" at bounding box center [80, 183] width 119 height 25
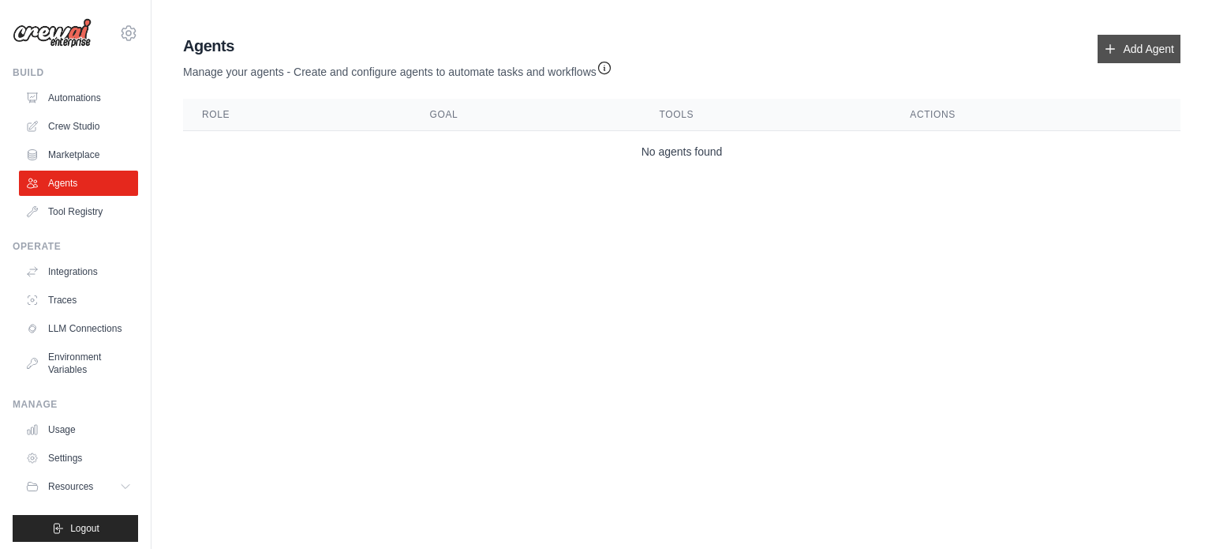
click at [1125, 50] on link "Add Agent" at bounding box center [1139, 49] width 83 height 28
click at [1137, 46] on link "Add Agent" at bounding box center [1139, 49] width 83 height 28
click at [44, 274] on link "Integrations" at bounding box center [80, 271] width 119 height 25
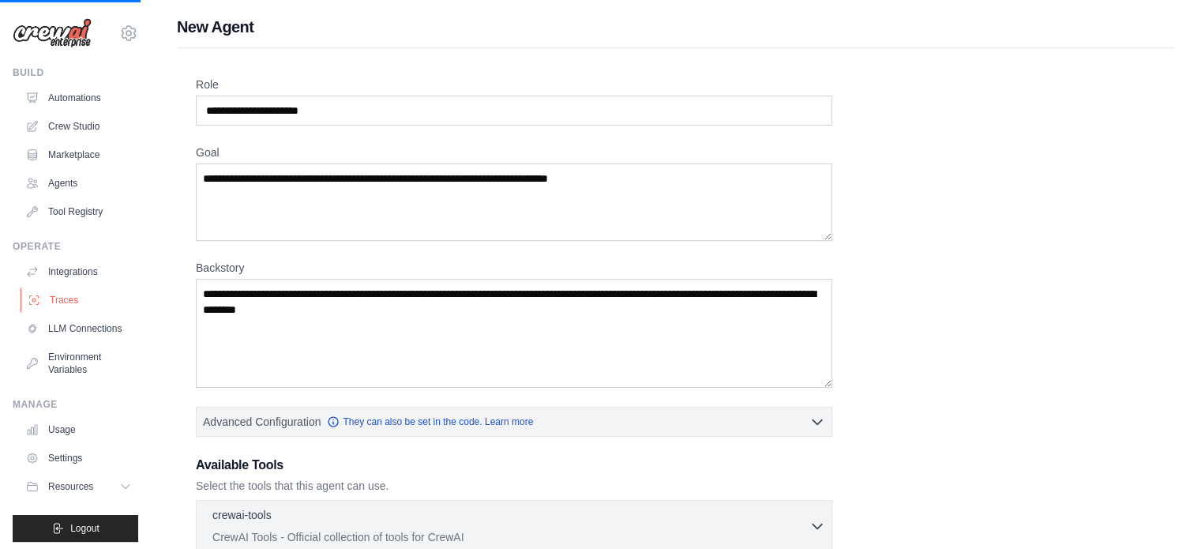
click at [53, 297] on link "Traces" at bounding box center [80, 299] width 119 height 25
click at [62, 328] on link "LLM Connections" at bounding box center [80, 328] width 119 height 25
click at [77, 373] on link "Environment Variables" at bounding box center [80, 363] width 119 height 38
click at [76, 173] on link "Agents" at bounding box center [80, 183] width 119 height 25
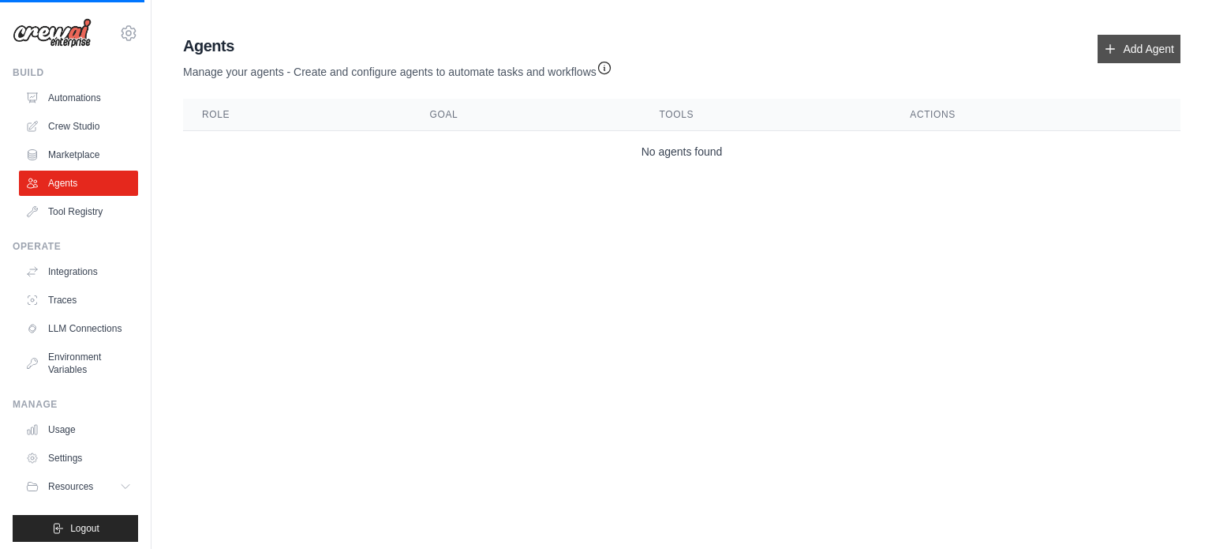
click at [1119, 47] on link "Add Agent" at bounding box center [1139, 49] width 83 height 28
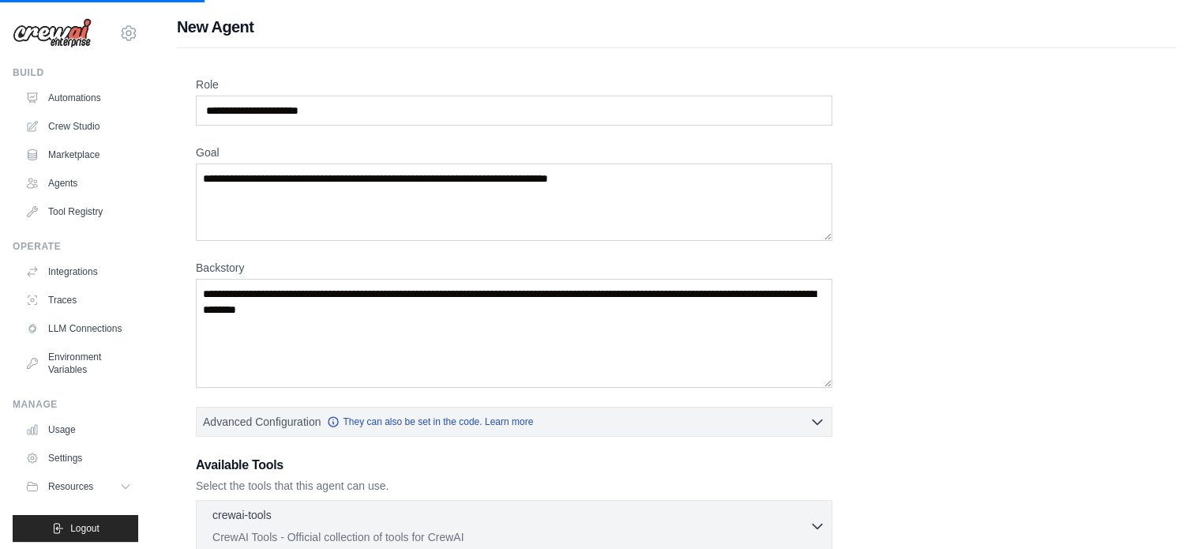
scroll to position [32, 0]
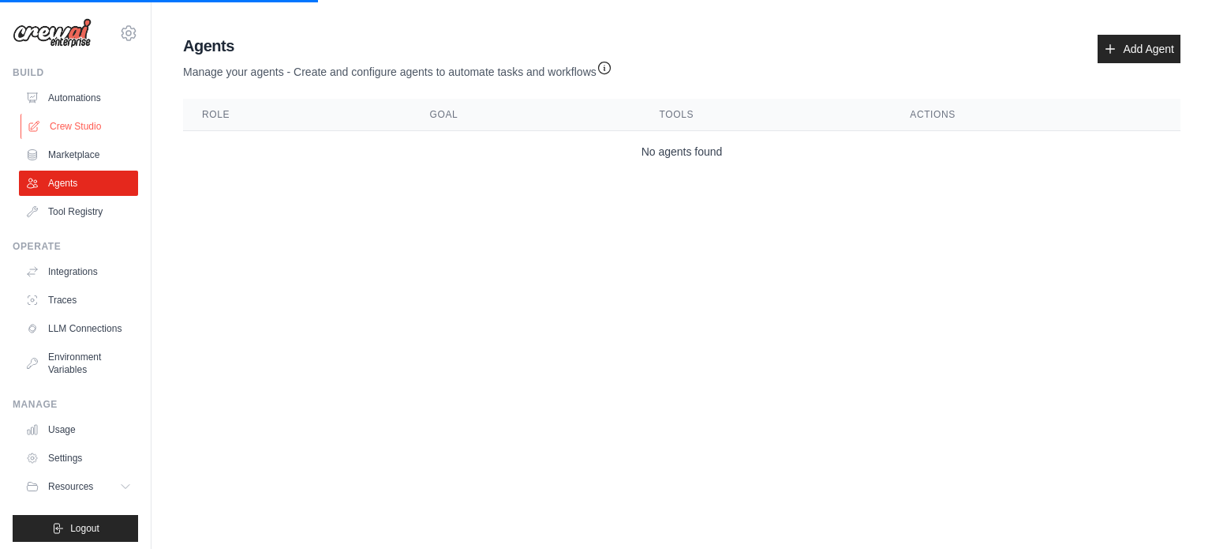
click at [49, 118] on link "Crew Studio" at bounding box center [80, 126] width 119 height 25
